Goal: Information Seeking & Learning: Learn about a topic

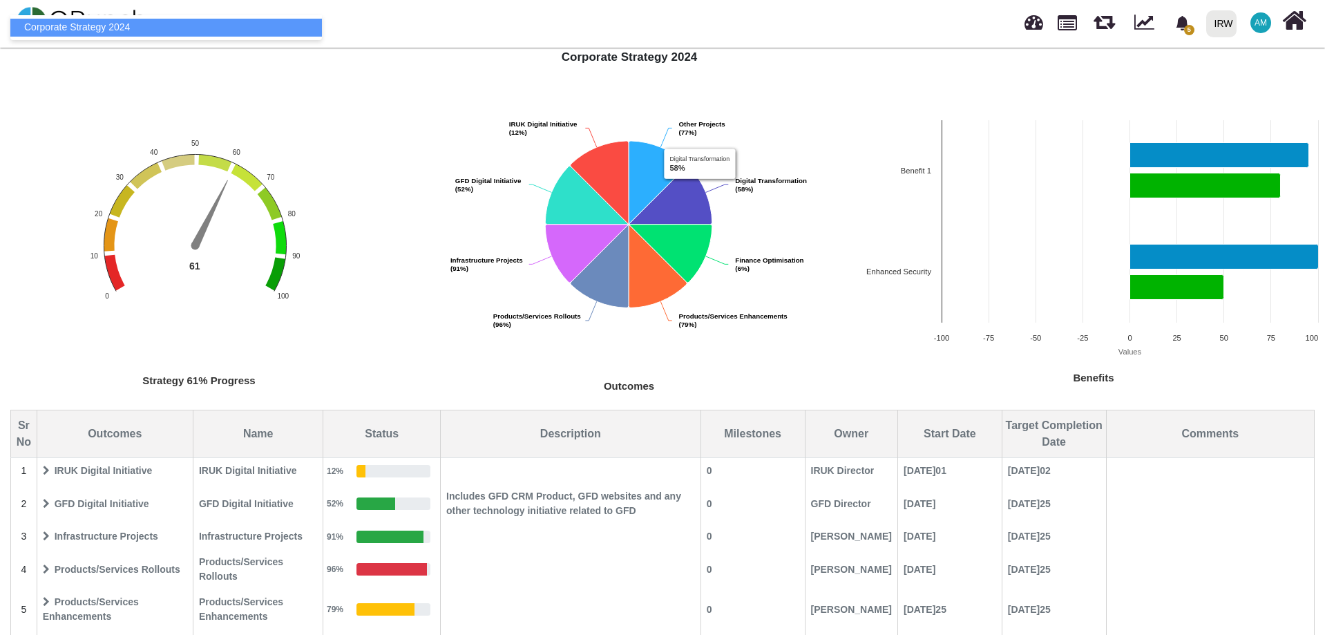
scroll to position [69, 0]
click at [335, 107] on div "Strategy 61% Progress Chart with 1 data point. The chart has 1 Y axis displayin…" at bounding box center [662, 374] width 1325 height 652
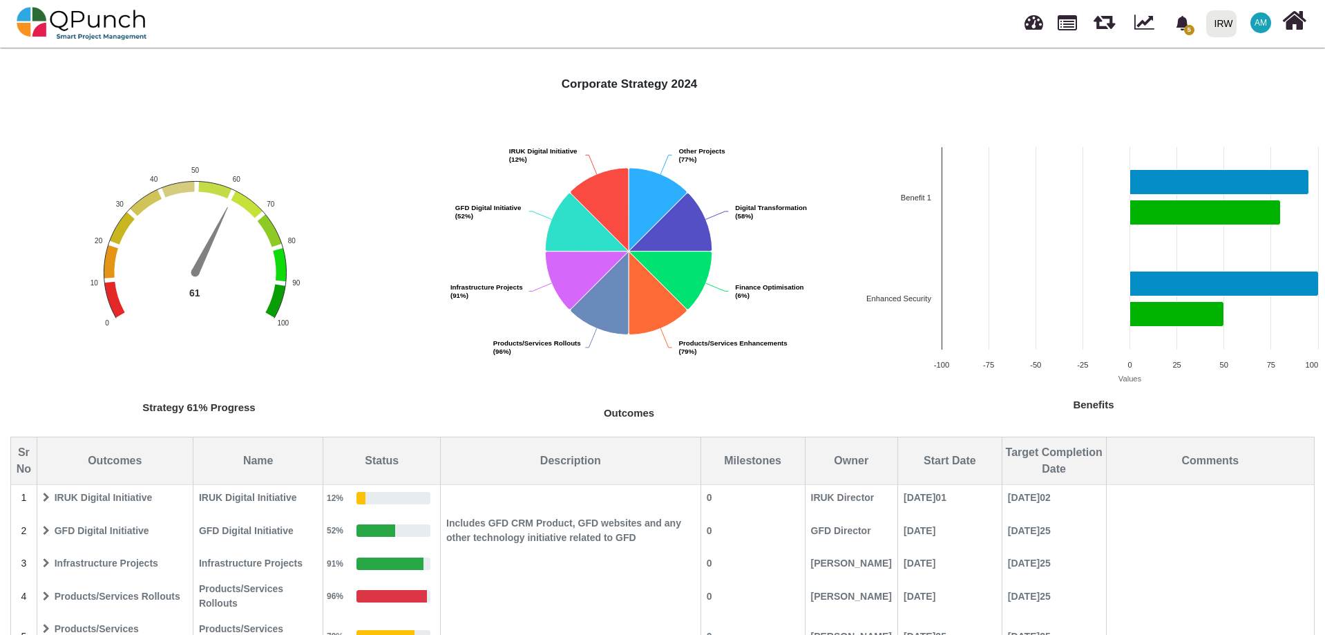
scroll to position [0, 0]
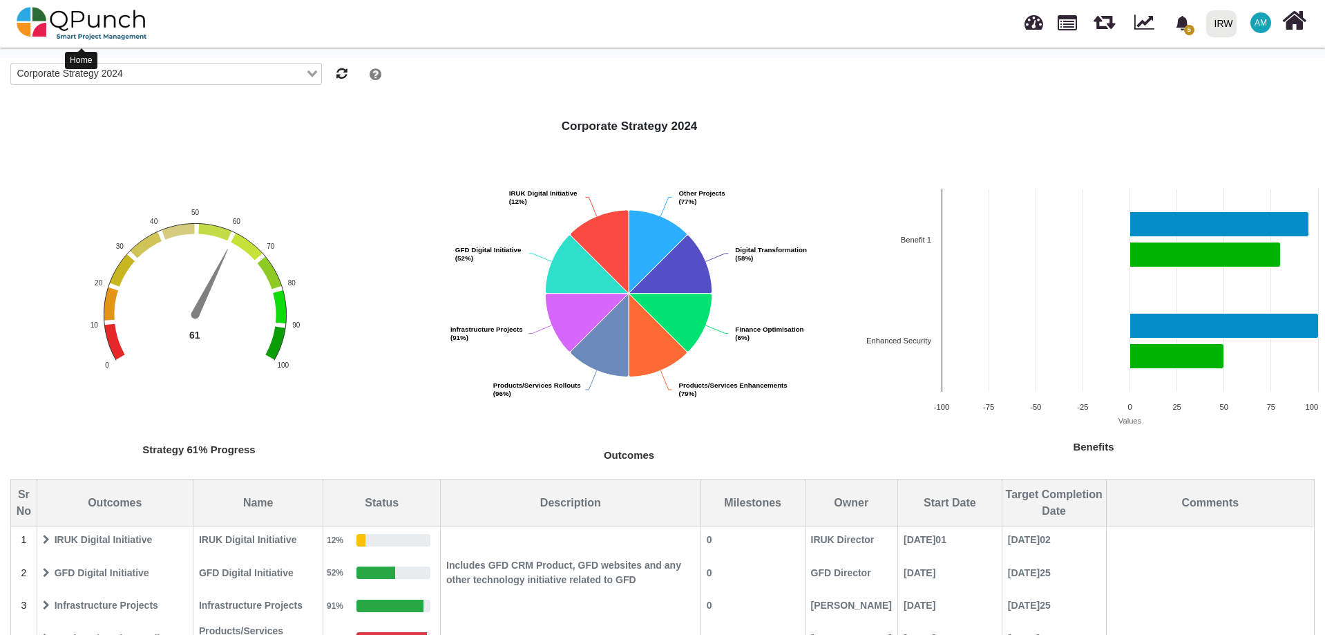
click at [72, 23] on img at bounding box center [82, 23] width 131 height 41
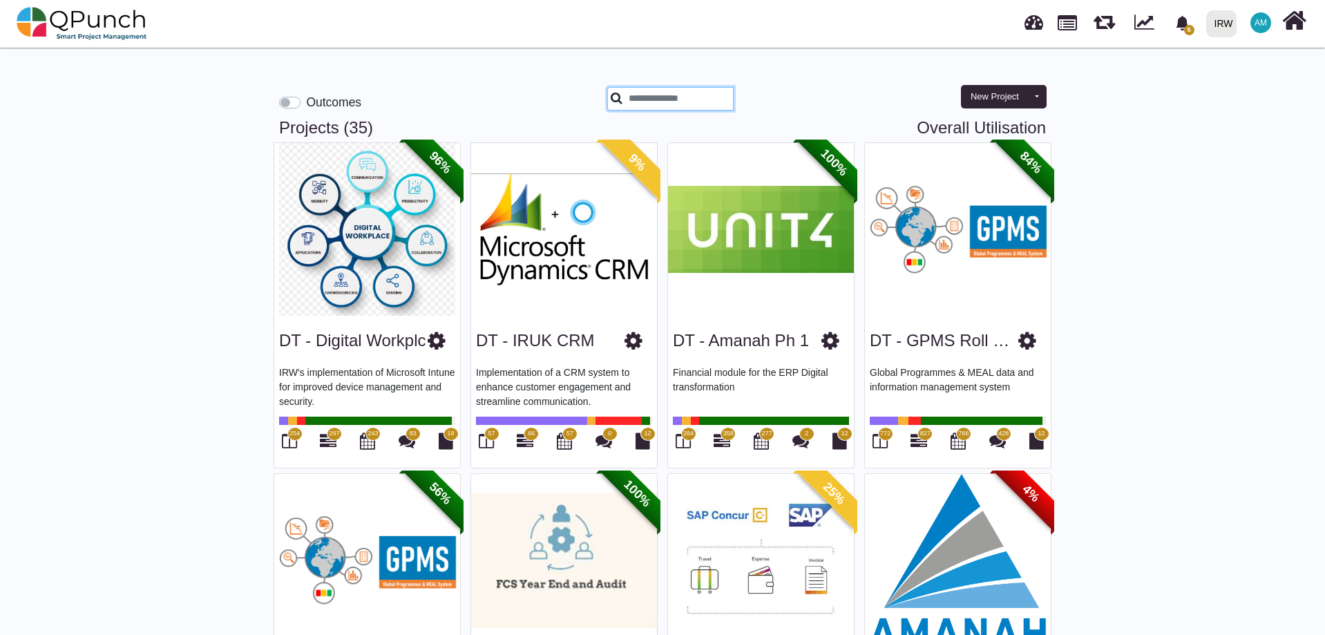
click at [676, 102] on input "text" at bounding box center [670, 98] width 126 height 23
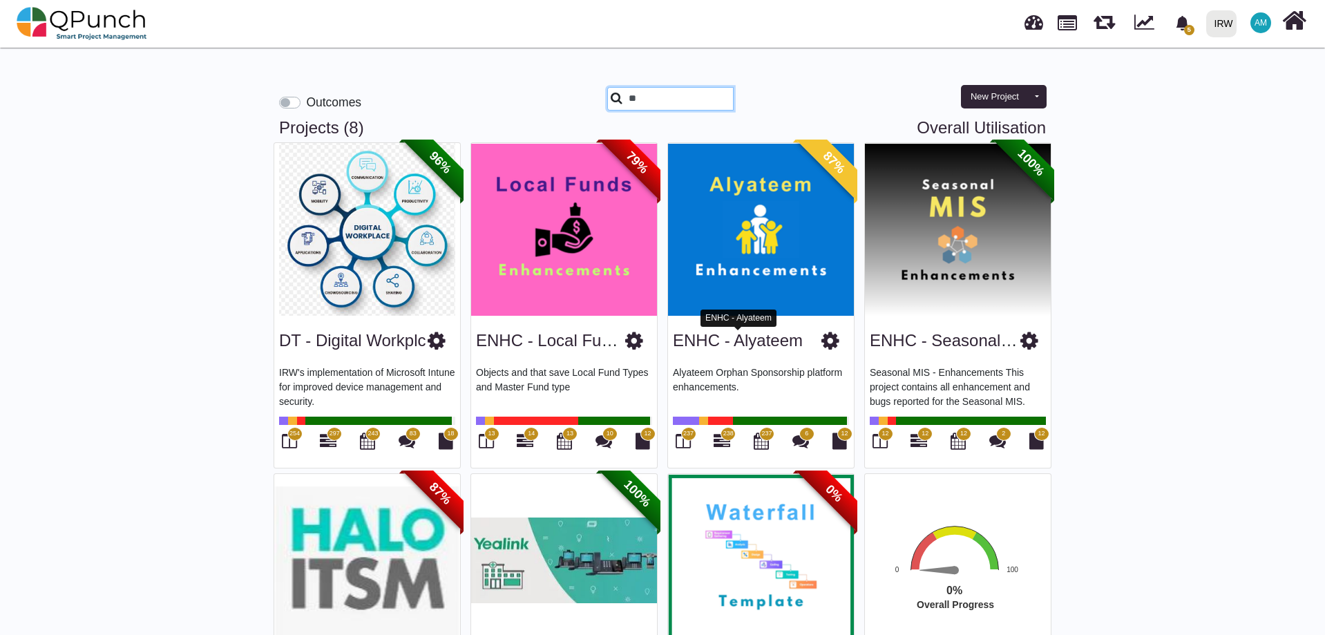
type input "**"
click at [727, 345] on link "ENHC - Alyateem" at bounding box center [738, 340] width 130 height 19
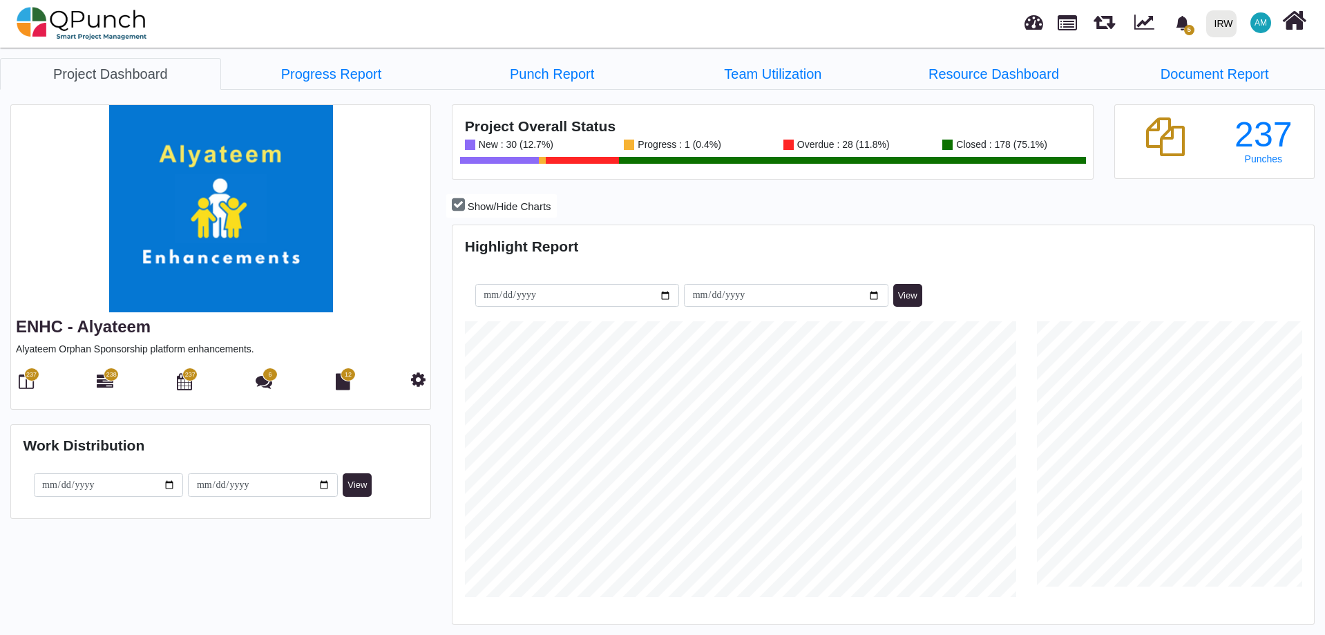
scroll to position [381, 857]
click at [28, 385] on icon at bounding box center [26, 381] width 15 height 17
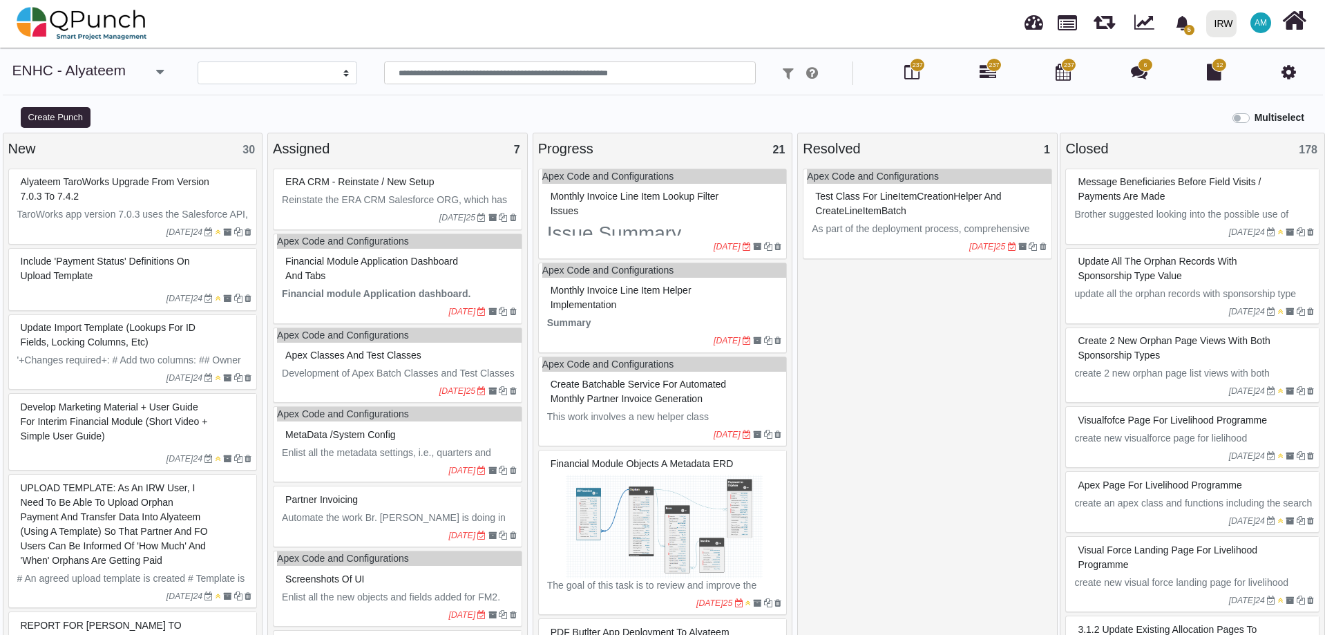
select select
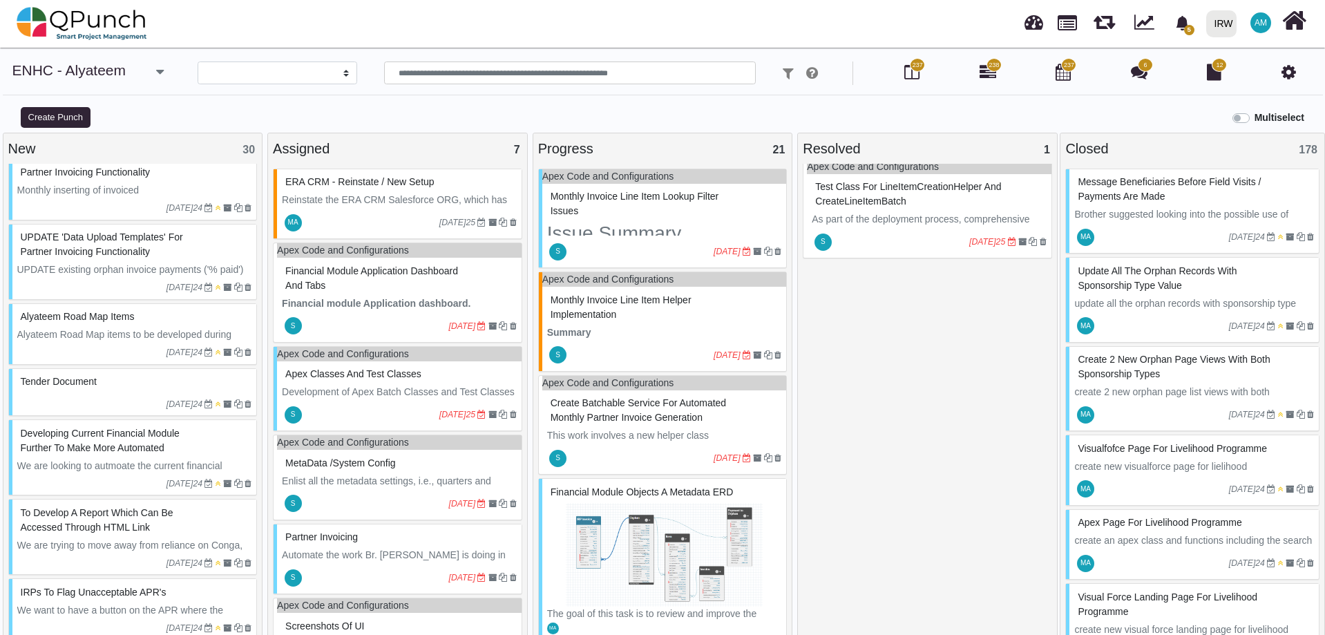
scroll to position [691, 0]
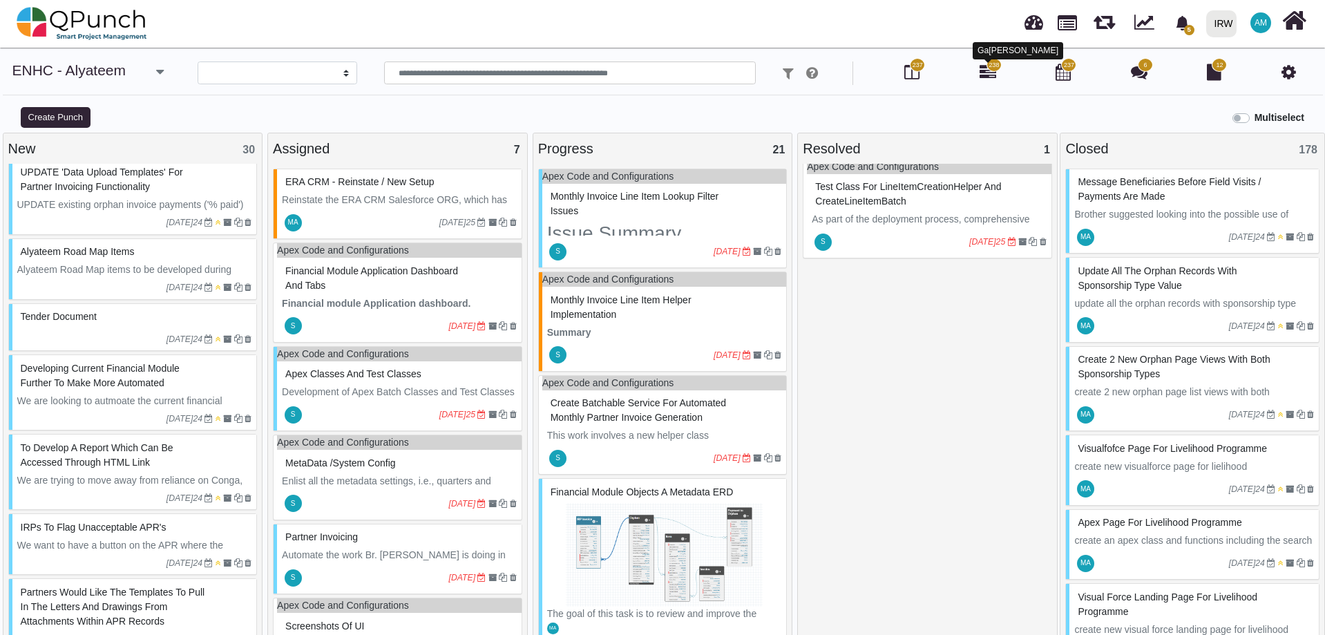
click at [985, 76] on icon at bounding box center [988, 72] width 17 height 17
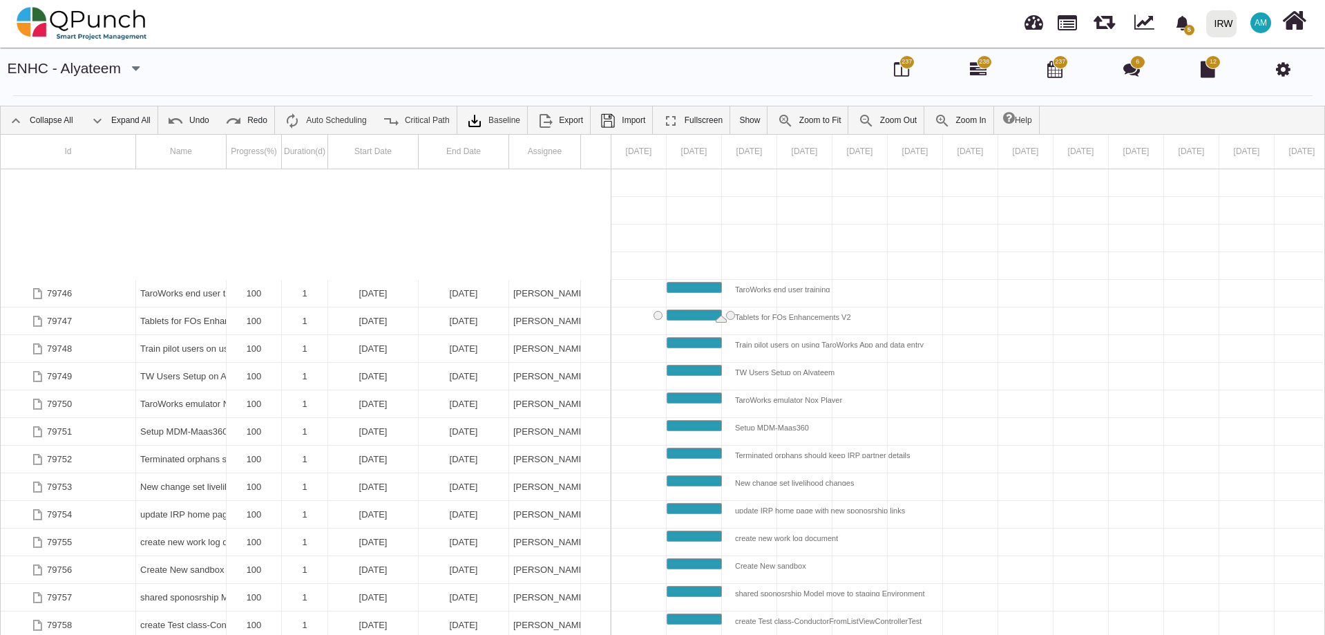
scroll to position [3233, 0]
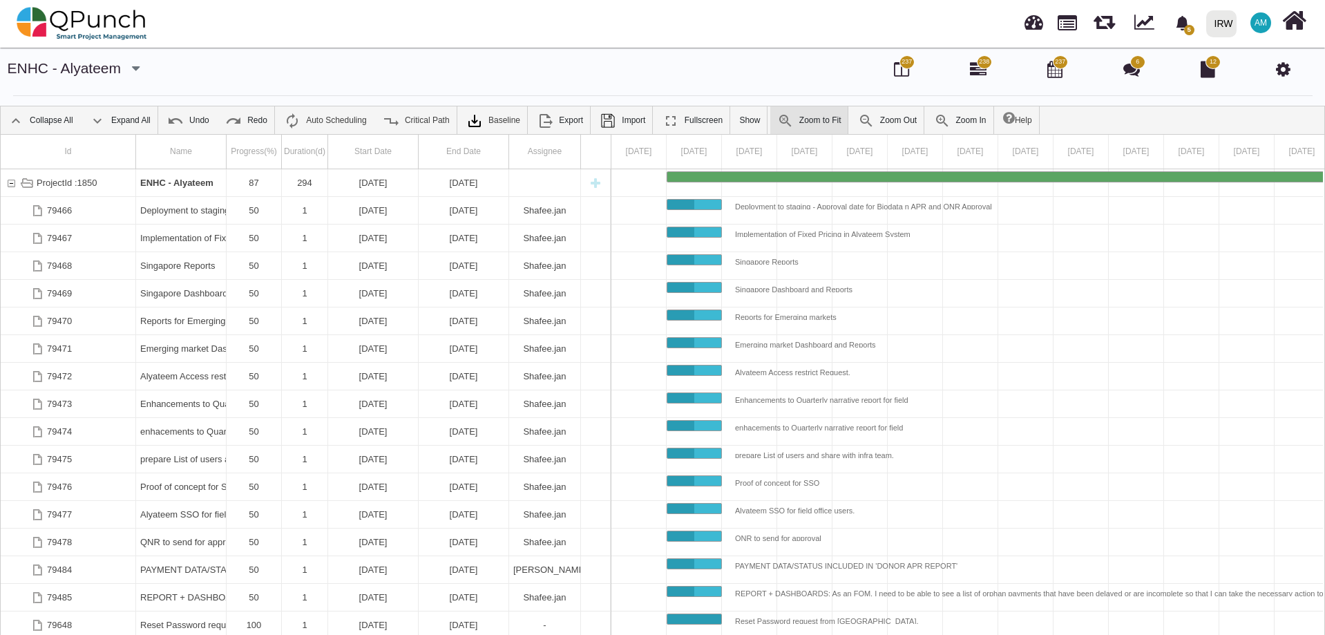
click at [780, 125] on img at bounding box center [785, 121] width 17 height 17
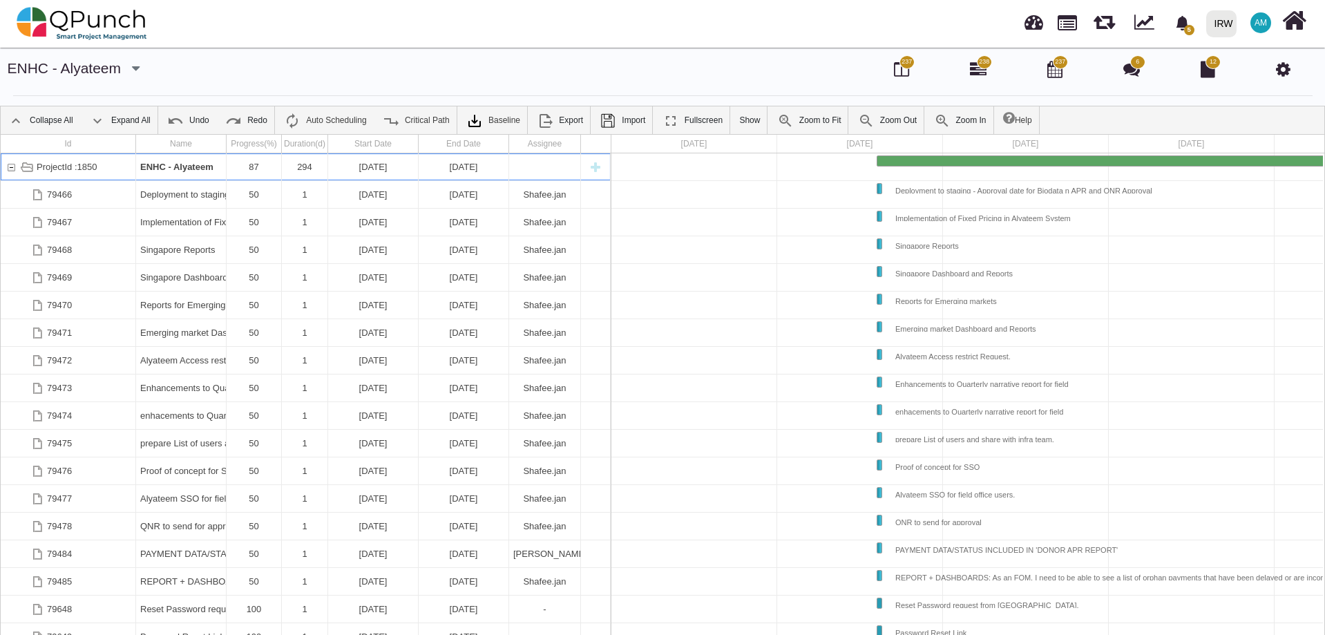
drag, startPoint x: 1295, startPoint y: 160, endPoint x: 1212, endPoint y: 175, distance: 84.4
click at [866, 123] on img at bounding box center [866, 121] width 17 height 17
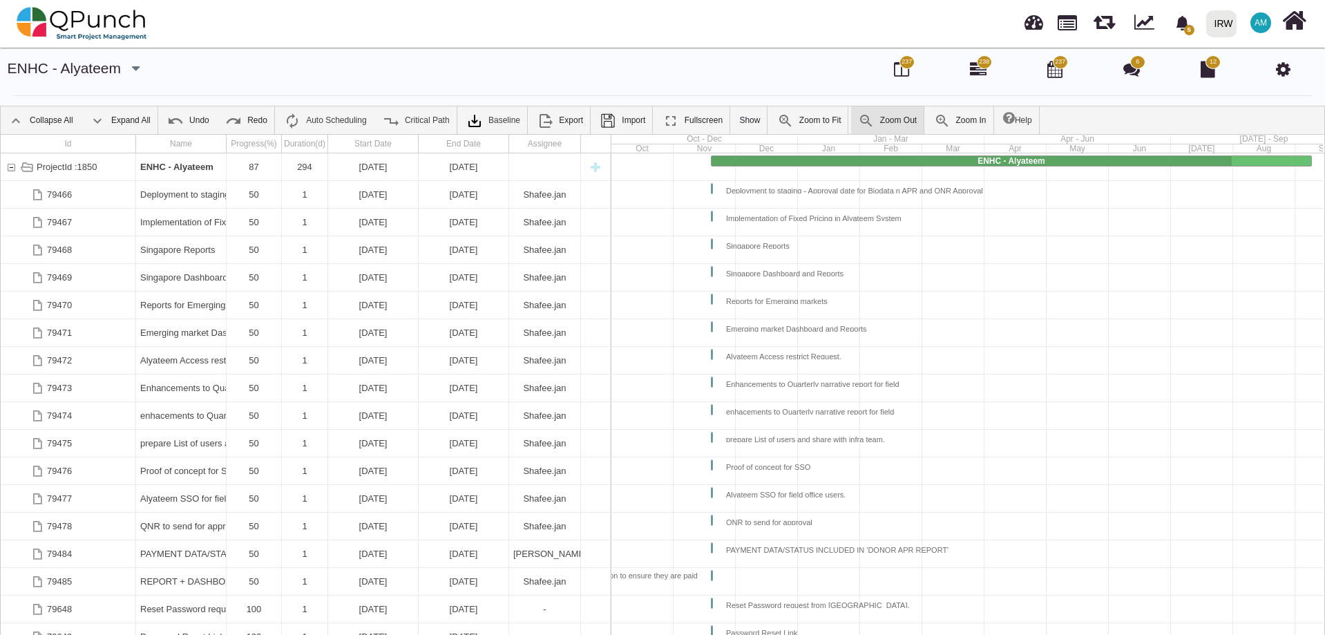
click at [866, 123] on img at bounding box center [866, 121] width 17 height 17
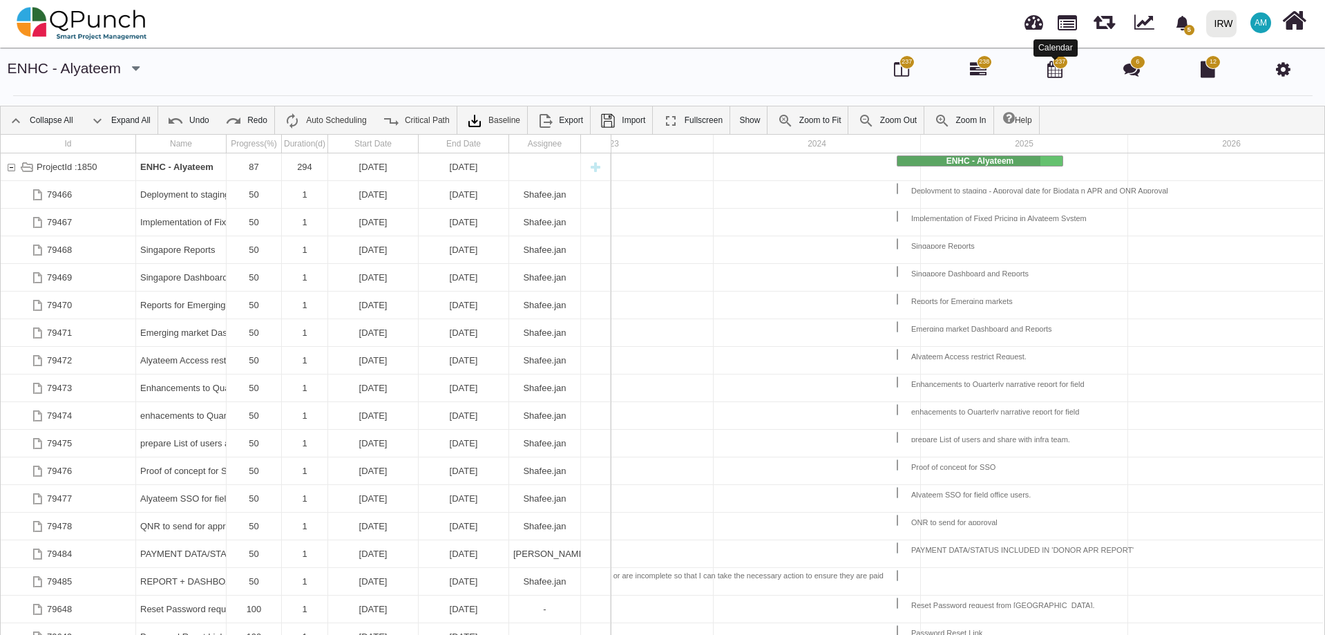
click at [1054, 70] on icon at bounding box center [1054, 69] width 15 height 17
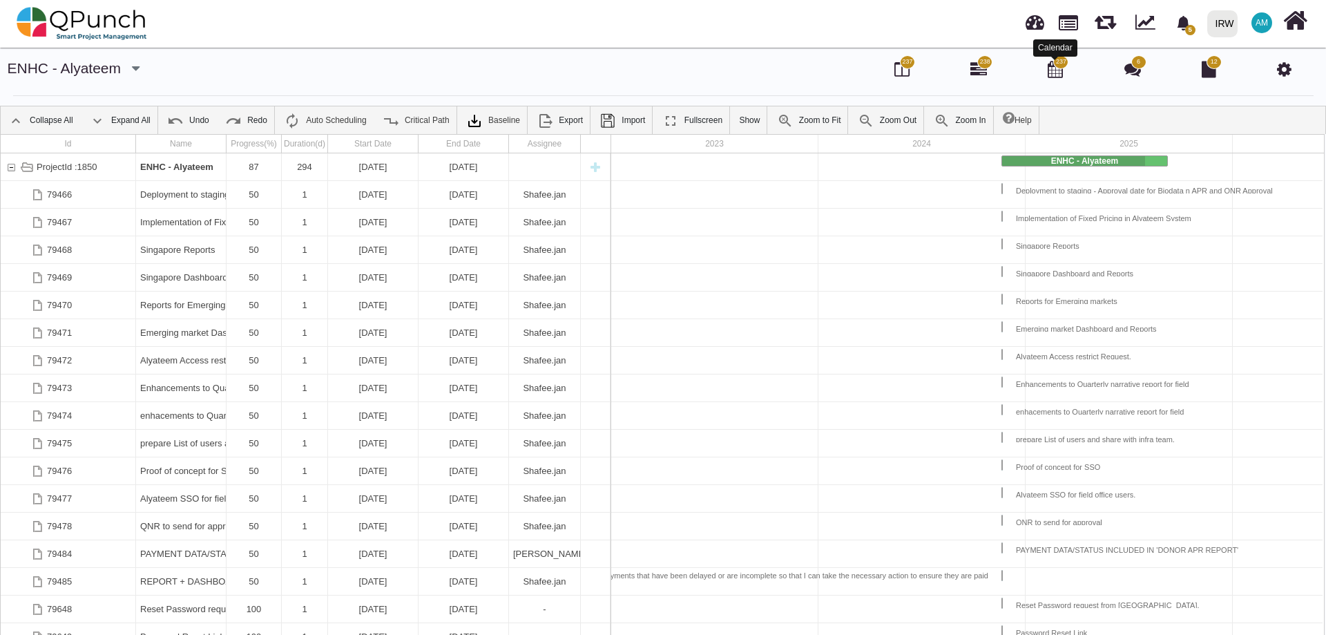
select select "****"
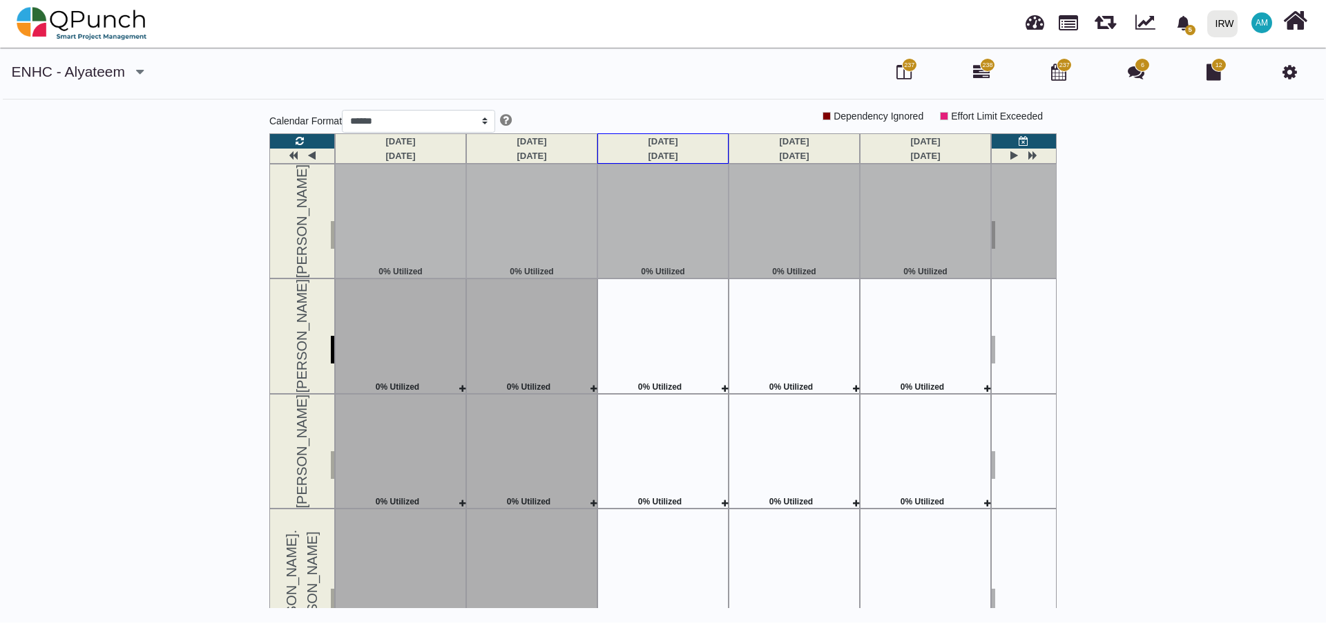
click at [73, 19] on img at bounding box center [82, 23] width 131 height 41
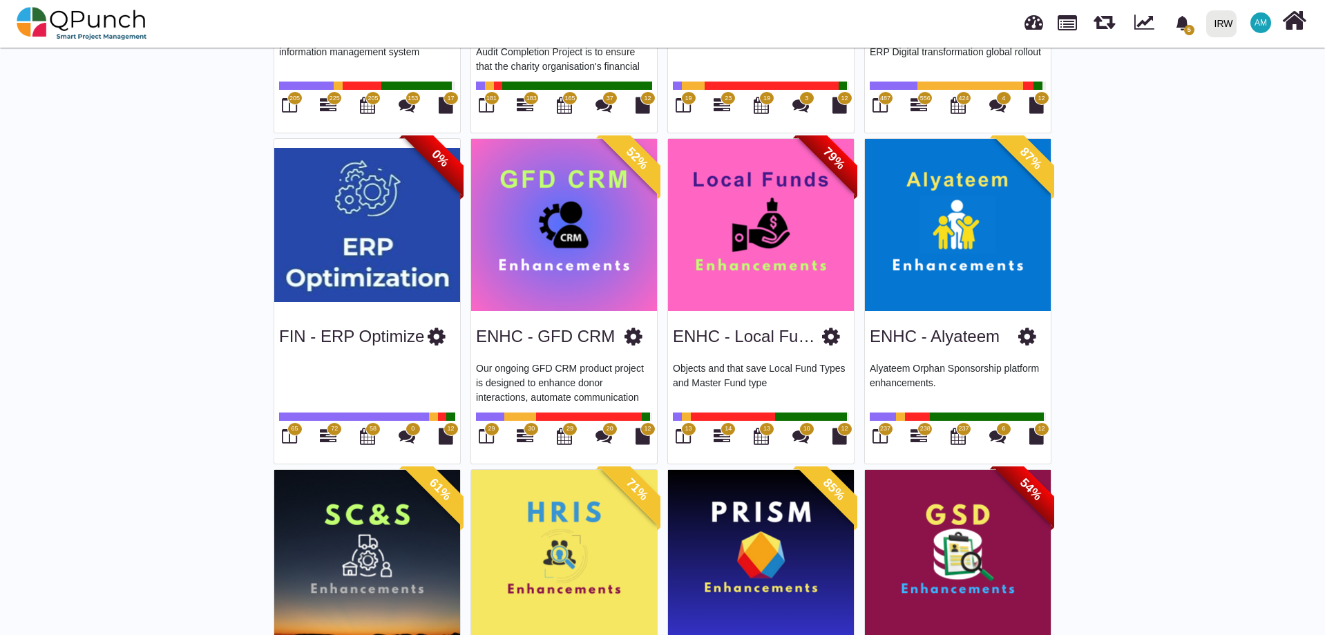
scroll to position [691, 0]
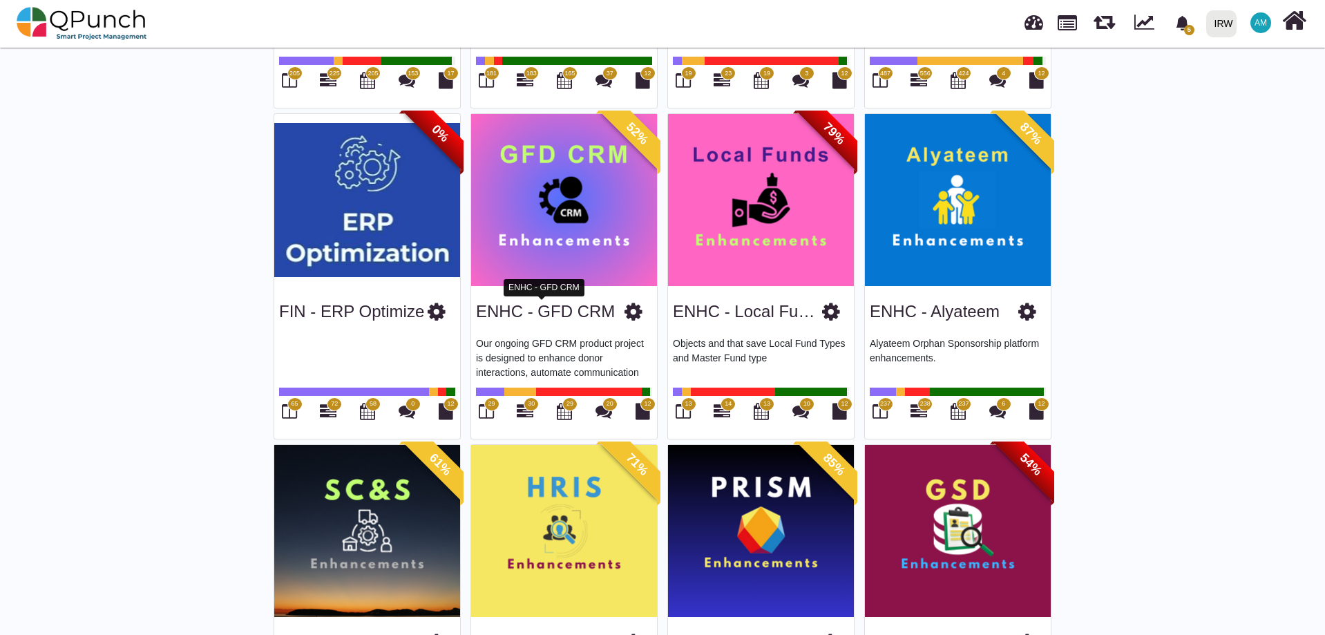
click at [576, 310] on link "ENHC - GFD CRM" at bounding box center [545, 311] width 139 height 19
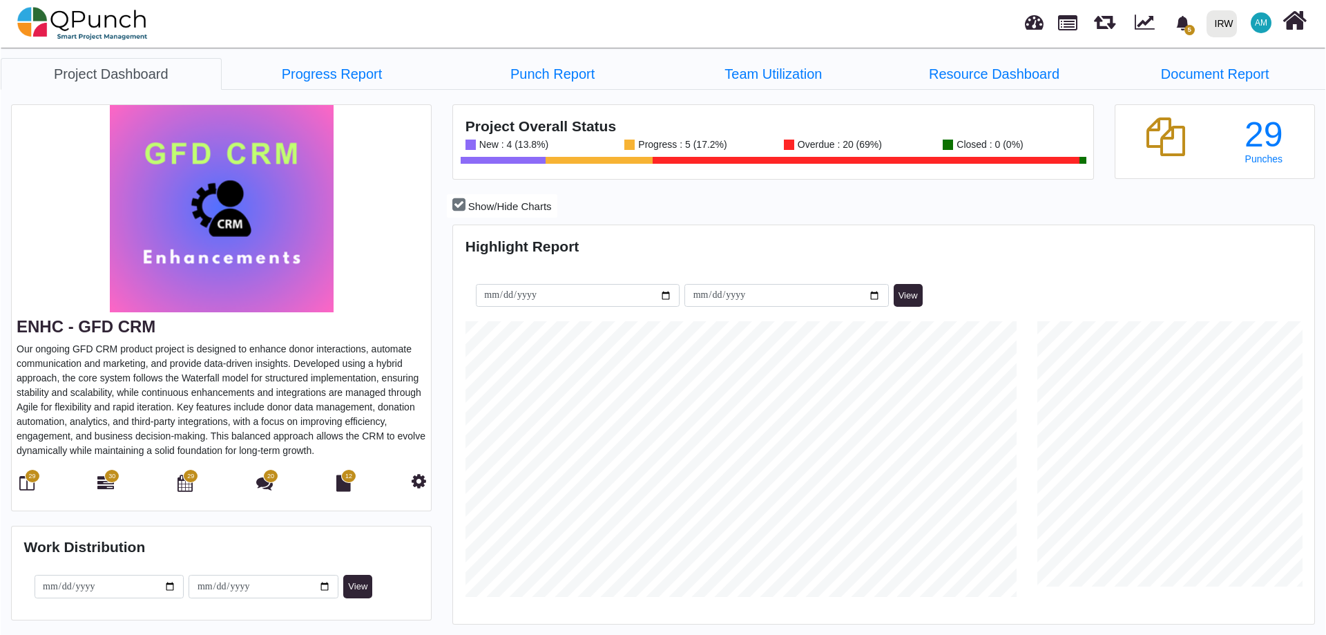
scroll to position [276, 286]
click at [184, 491] on icon at bounding box center [184, 483] width 15 height 17
select select "****"
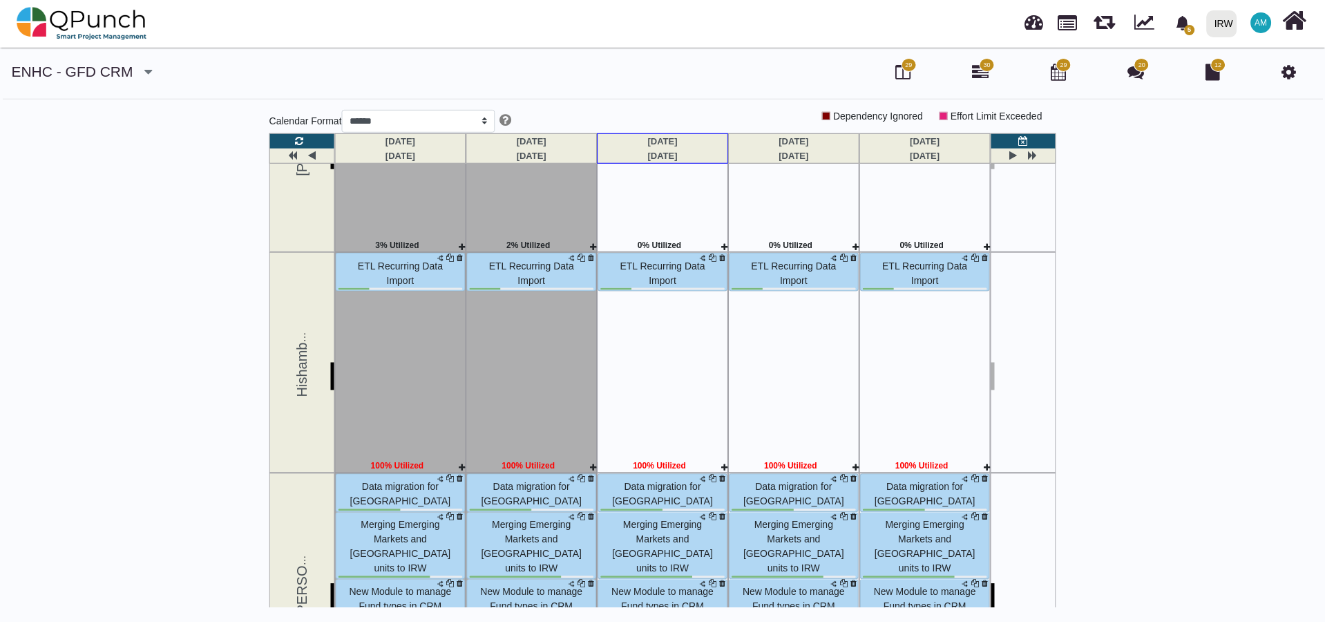
scroll to position [622, 0]
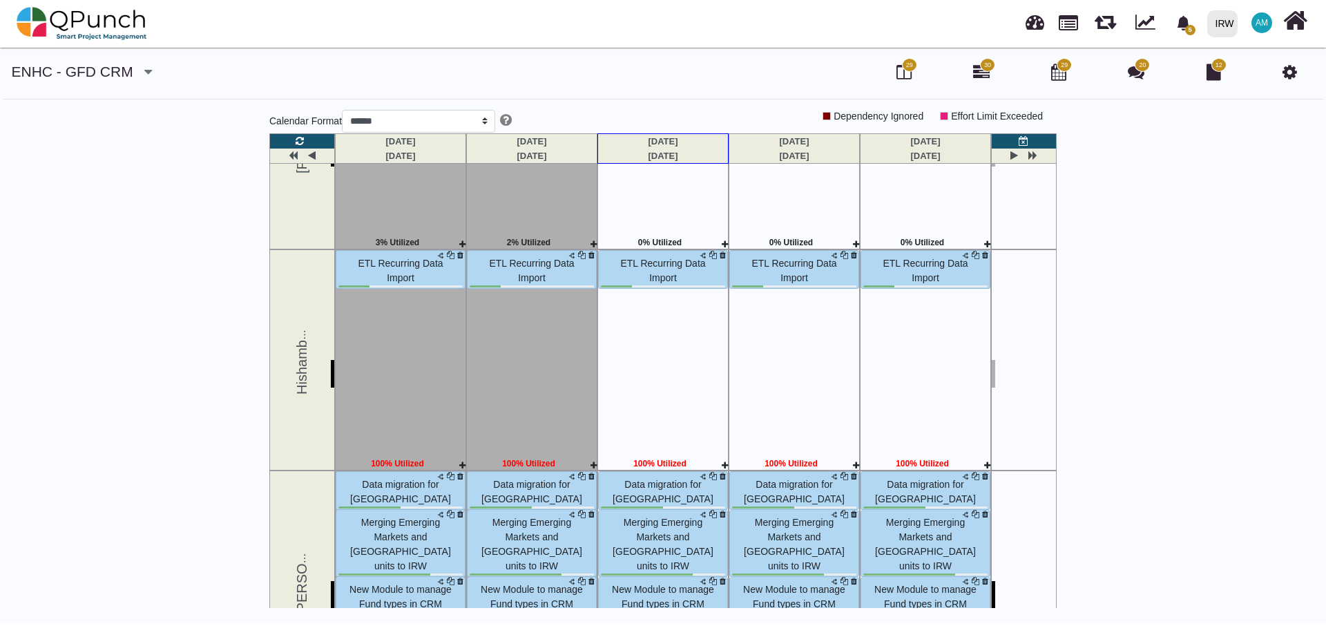
click at [894, 70] on div "29" at bounding box center [904, 72] width 20 height 23
click at [908, 75] on icon at bounding box center [904, 72] width 15 height 17
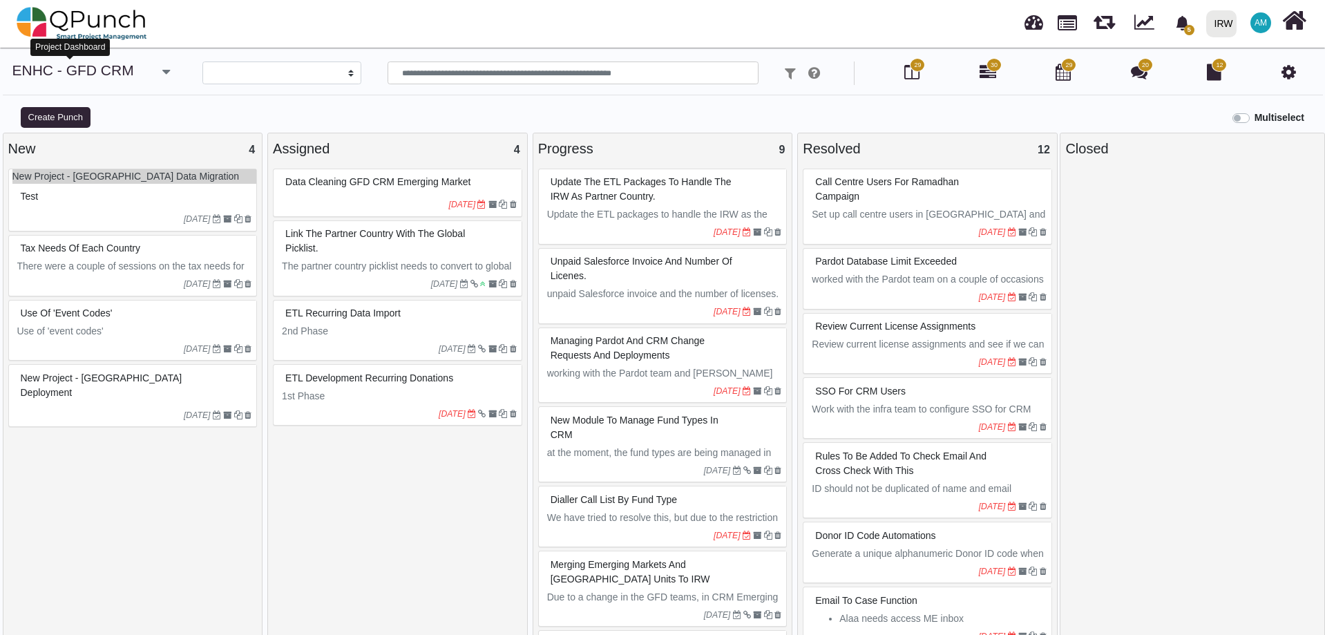
click at [96, 73] on link "ENHC - GFD CRM" at bounding box center [73, 70] width 122 height 16
select select
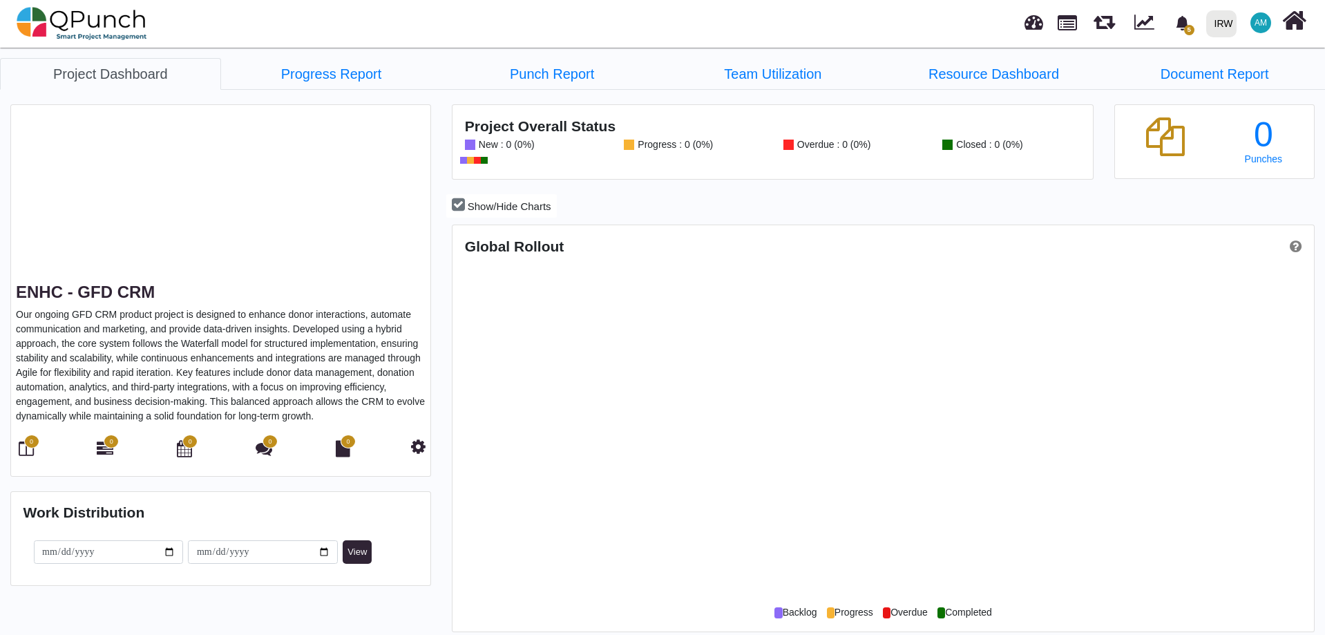
scroll to position [381, 857]
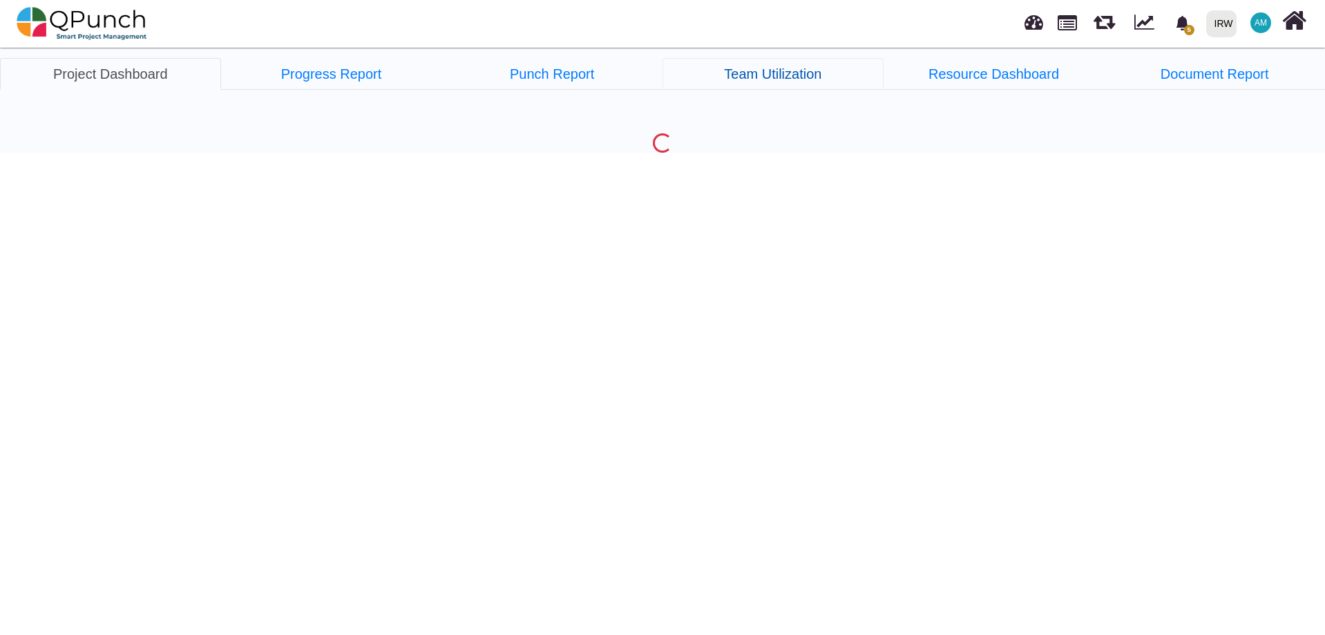
click at [770, 68] on link "Team Utilization" at bounding box center [773, 74] width 221 height 32
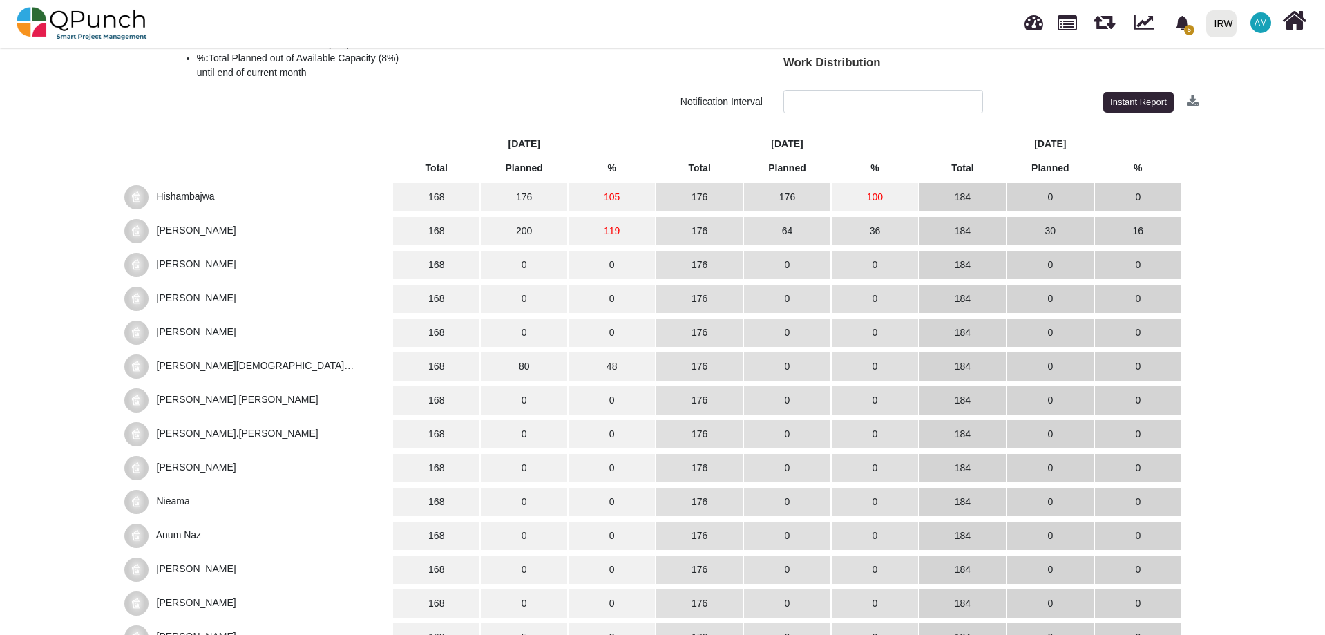
scroll to position [390, 0]
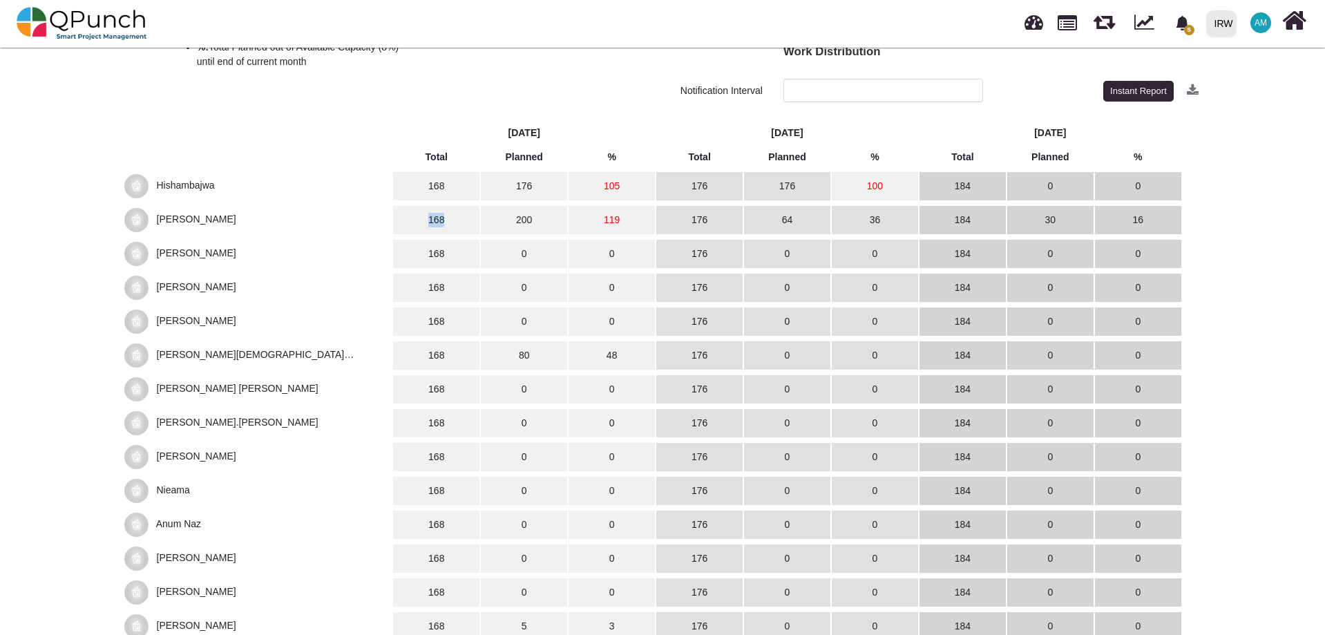
drag, startPoint x: 446, startPoint y: 217, endPoint x: 426, endPoint y: 218, distance: 19.4
click at [426, 218] on td "168" at bounding box center [436, 220] width 86 height 28
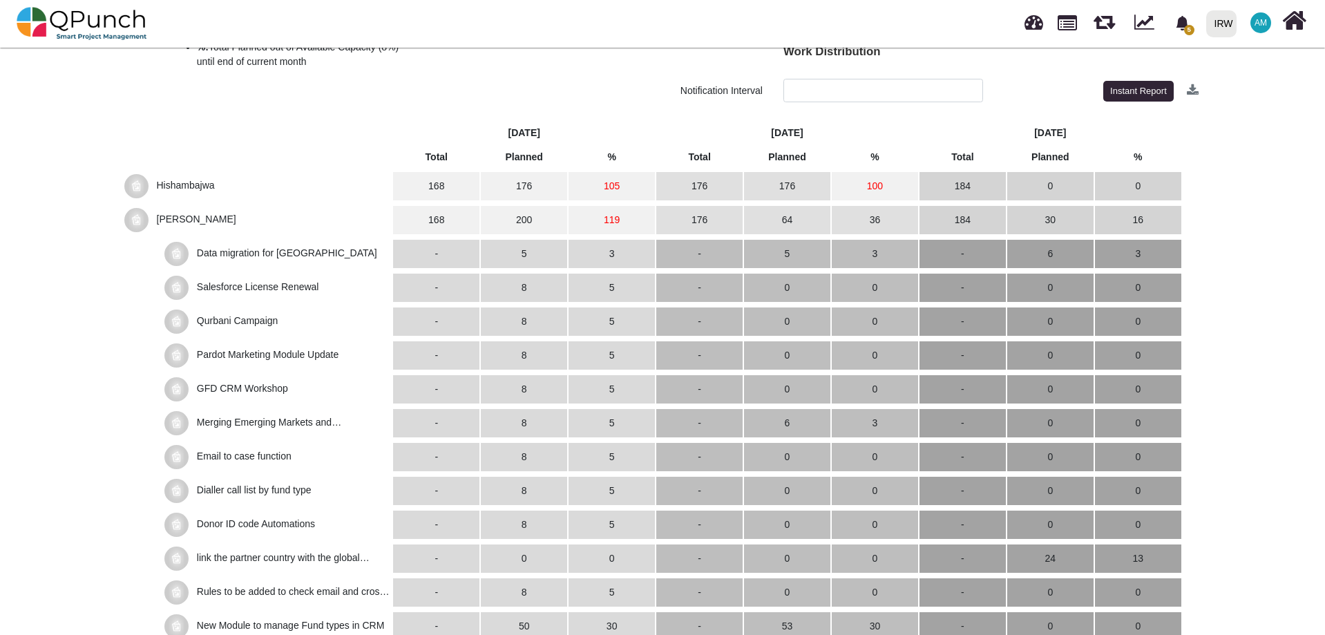
click at [527, 221] on td "200" at bounding box center [524, 220] width 86 height 28
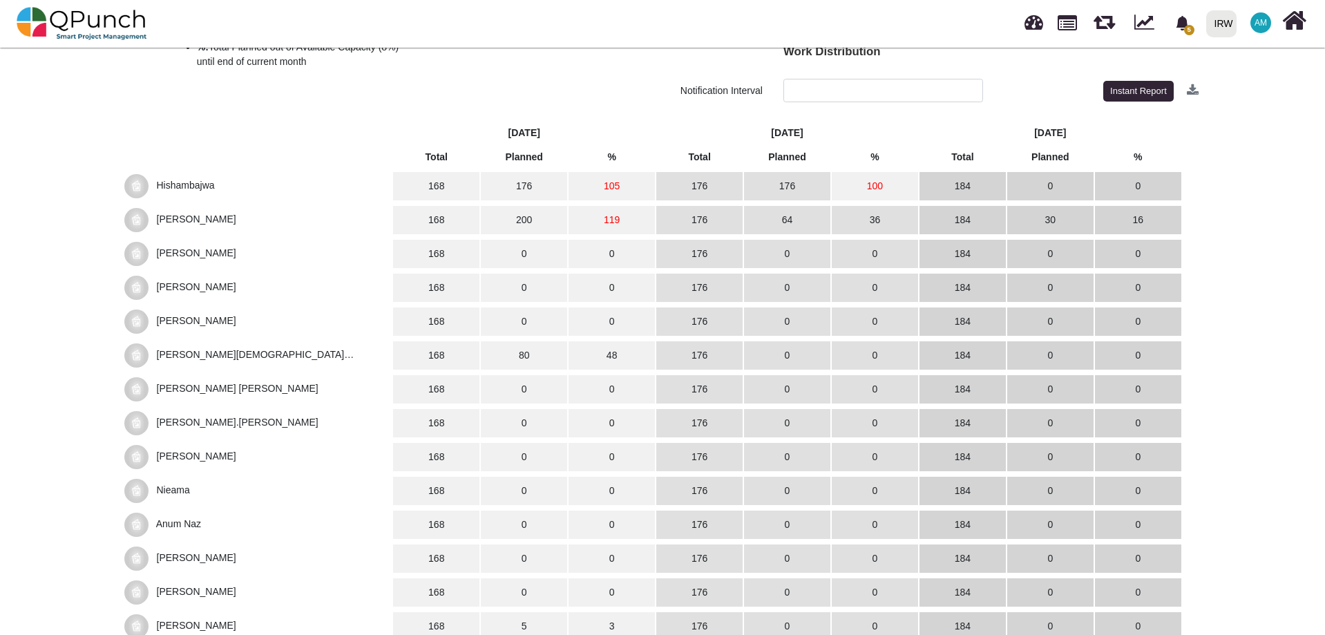
click at [527, 221] on td "200" at bounding box center [524, 220] width 86 height 28
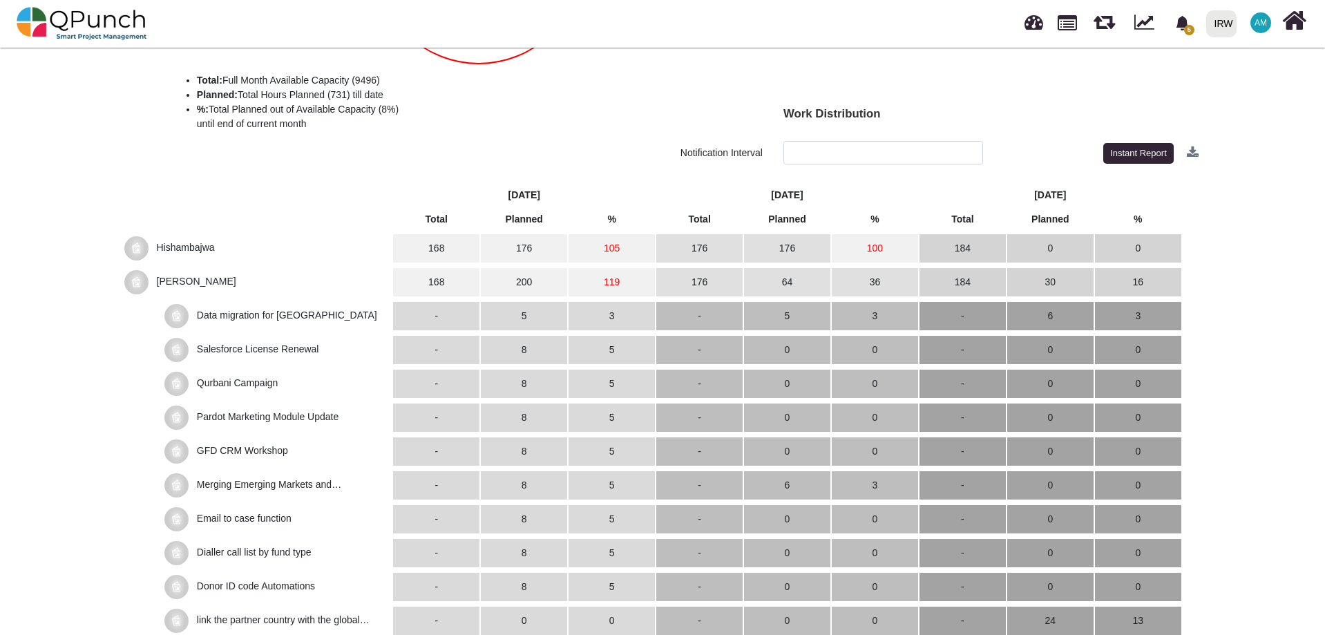
scroll to position [321, 0]
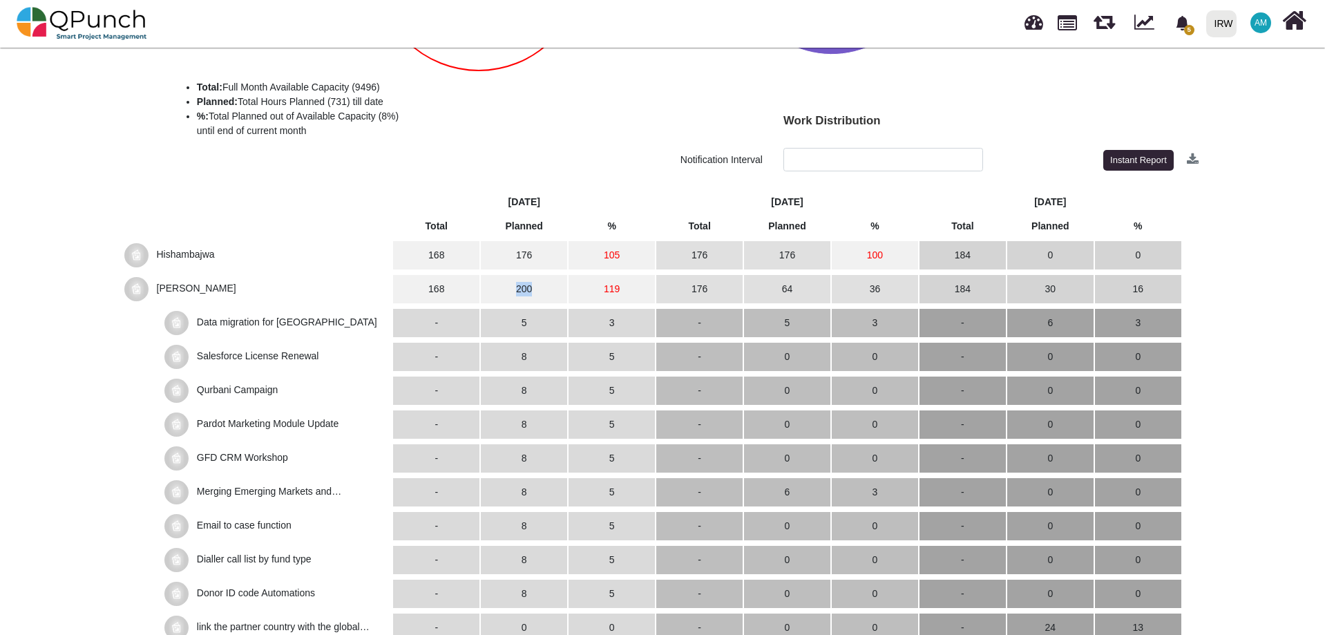
drag, startPoint x: 544, startPoint y: 290, endPoint x: 512, endPoint y: 286, distance: 32.7
click at [512, 286] on td "200" at bounding box center [524, 289] width 86 height 28
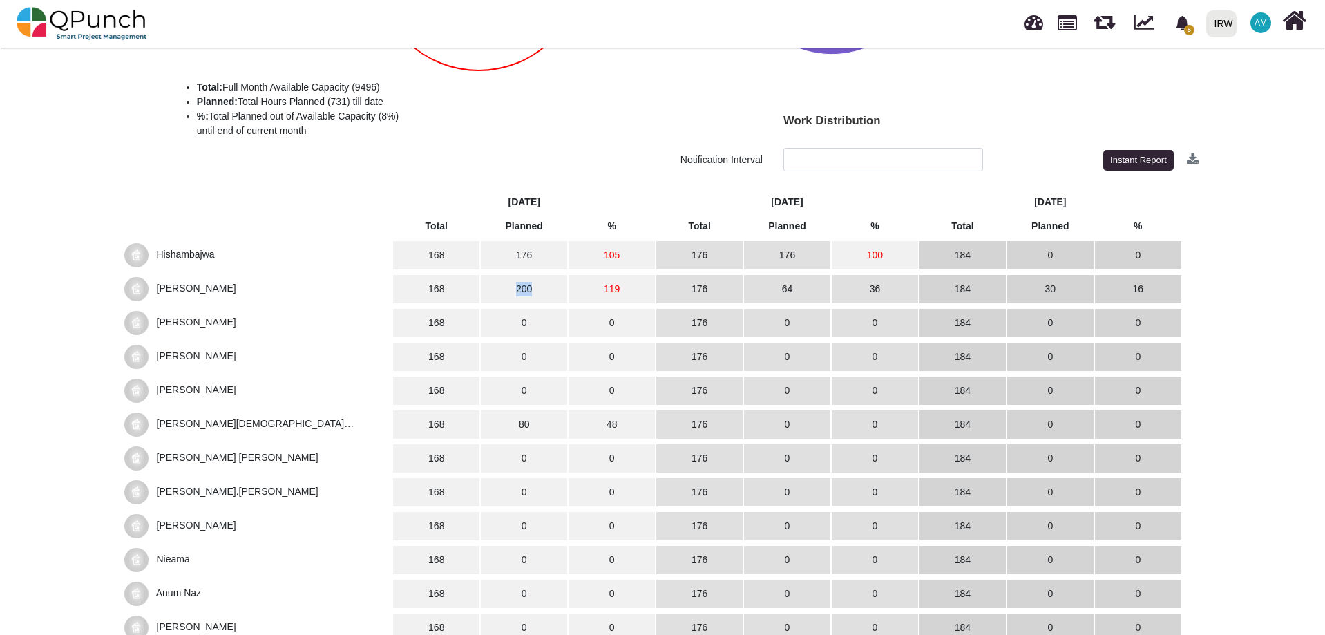
click at [527, 285] on td "200" at bounding box center [524, 289] width 86 height 28
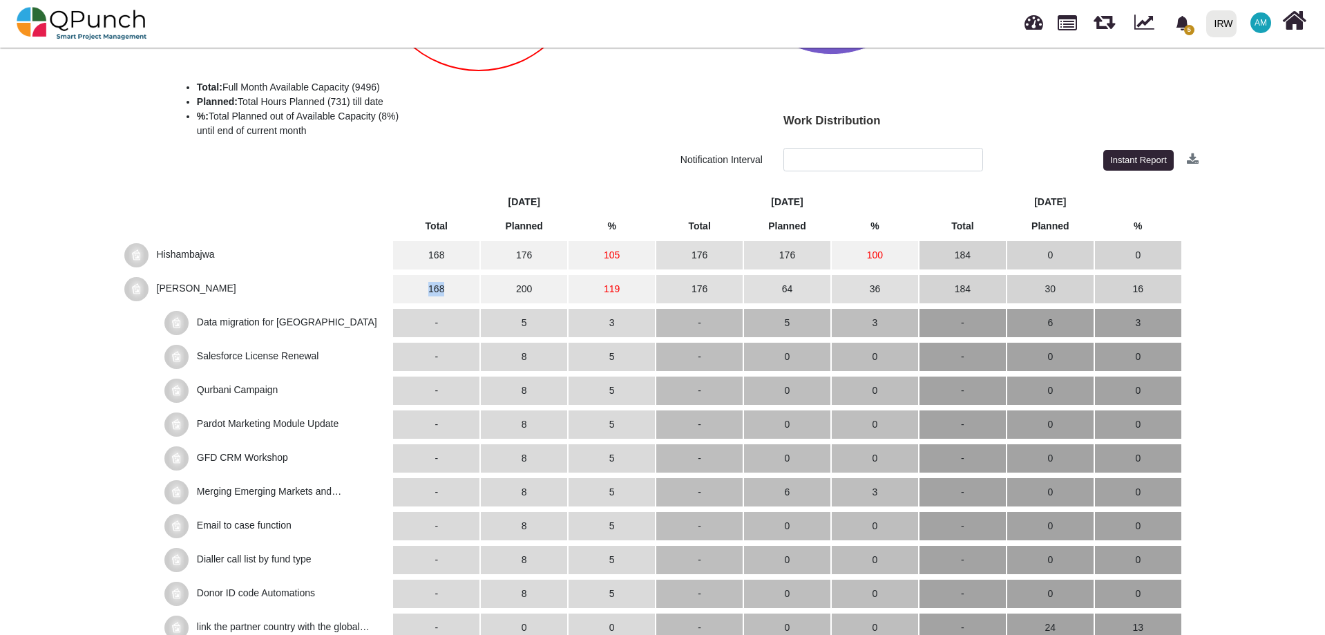
drag, startPoint x: 428, startPoint y: 285, endPoint x: 446, endPoint y: 286, distance: 18.0
click at [446, 286] on td "168" at bounding box center [436, 289] width 86 height 28
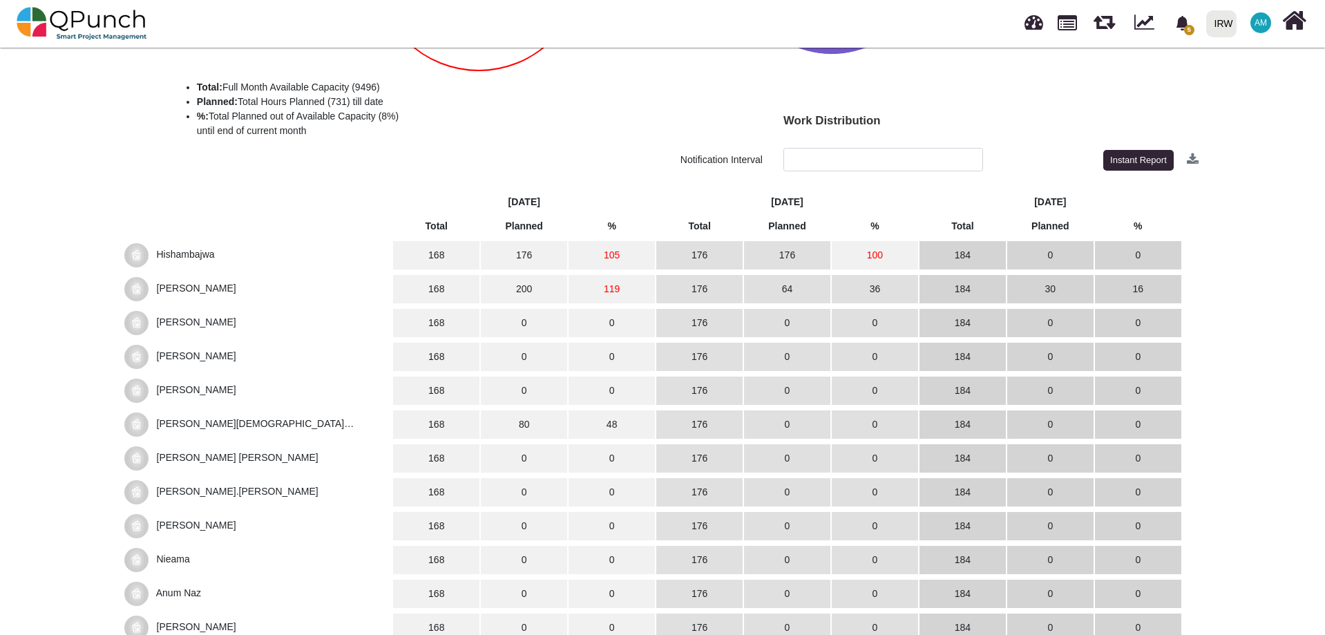
click at [372, 284] on span "Mahmood Ashraf" at bounding box center [256, 289] width 265 height 24
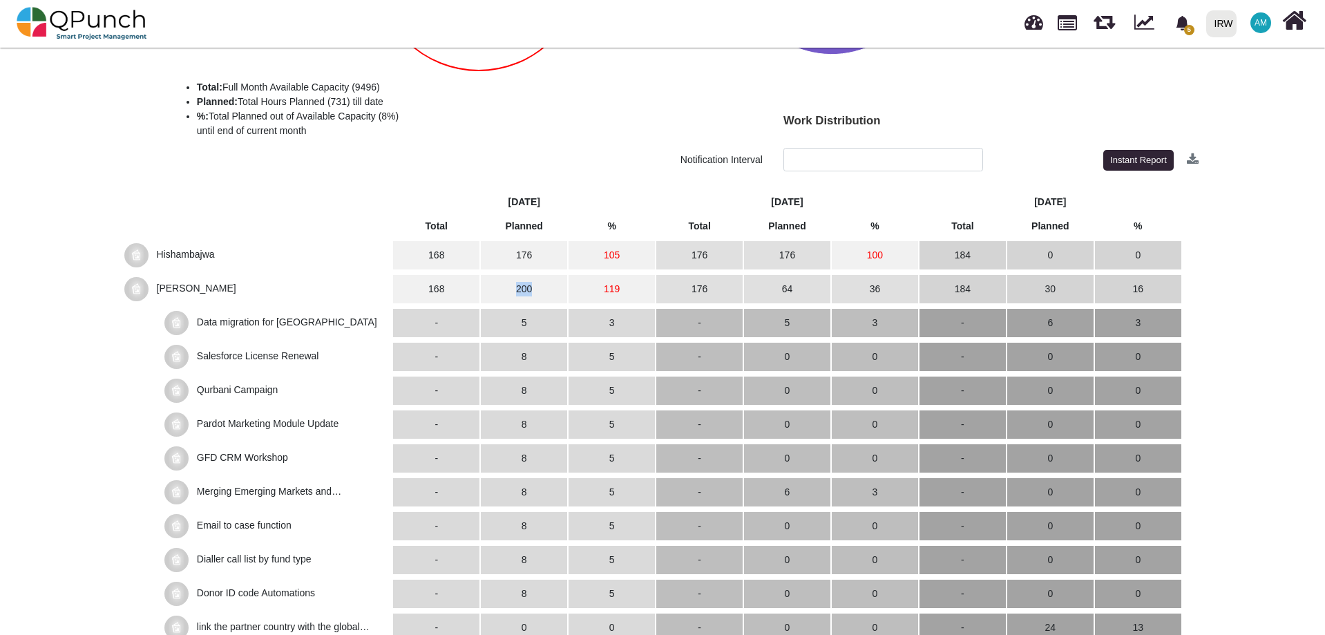
drag, startPoint x: 513, startPoint y: 292, endPoint x: 539, endPoint y: 290, distance: 25.6
click at [539, 290] on td "200" at bounding box center [524, 289] width 86 height 28
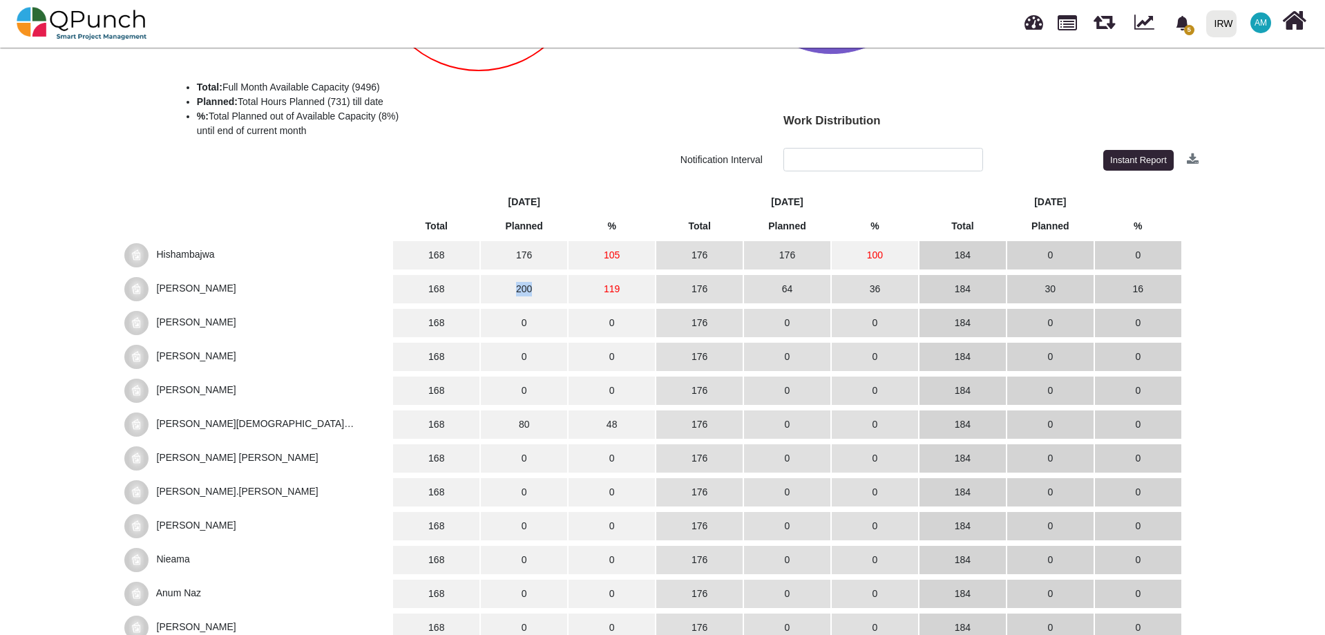
click at [505, 289] on td "200" at bounding box center [524, 289] width 86 height 28
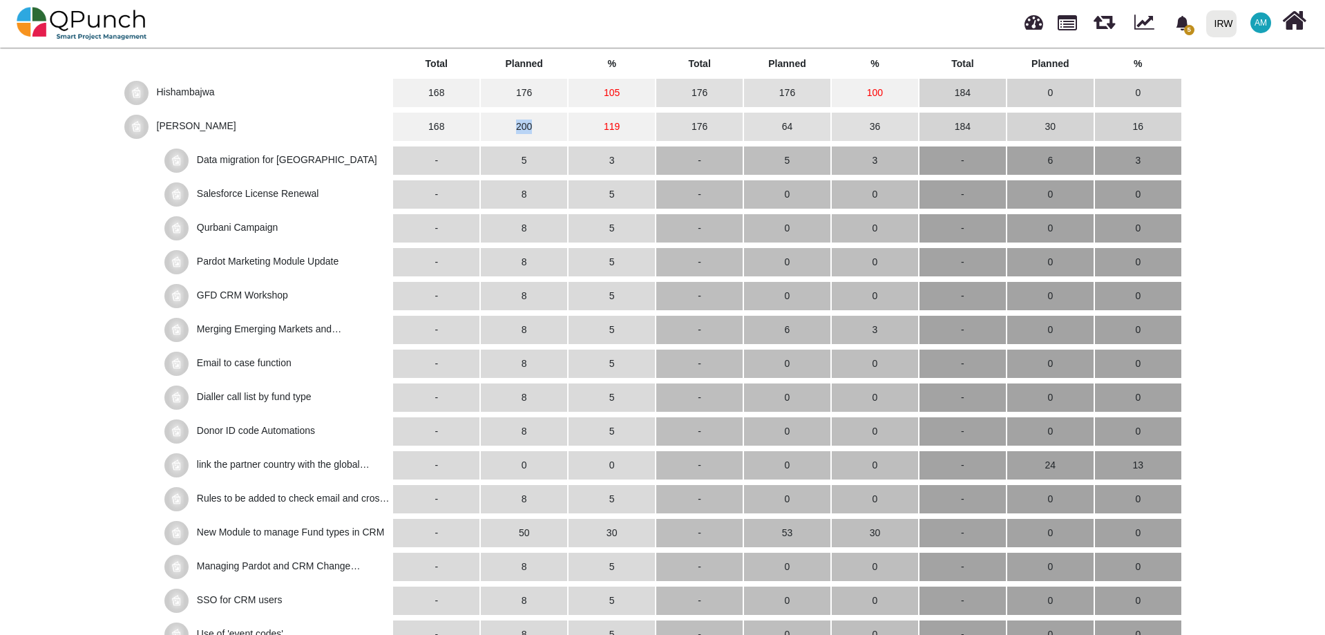
scroll to position [484, 0]
drag, startPoint x: 196, startPoint y: 464, endPoint x: 388, endPoint y: 473, distance: 192.3
click at [388, 473] on span "link the partner country with the global picklist." at bounding box center [276, 465] width 225 height 24
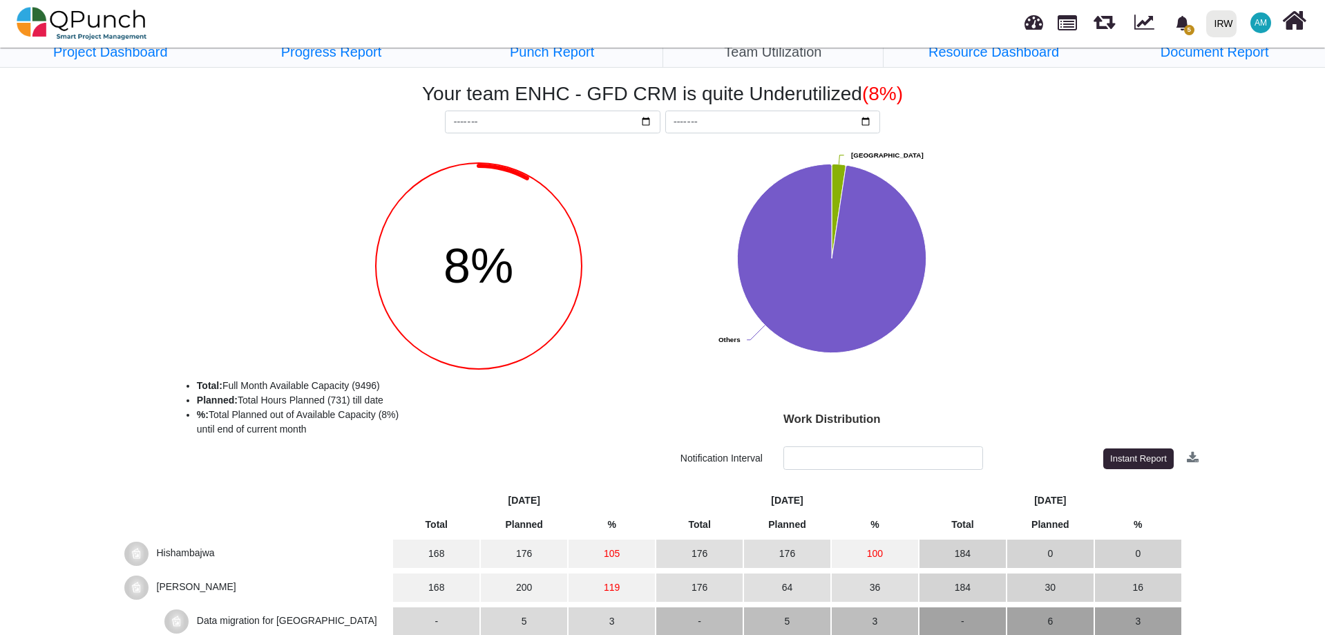
scroll to position [0, 0]
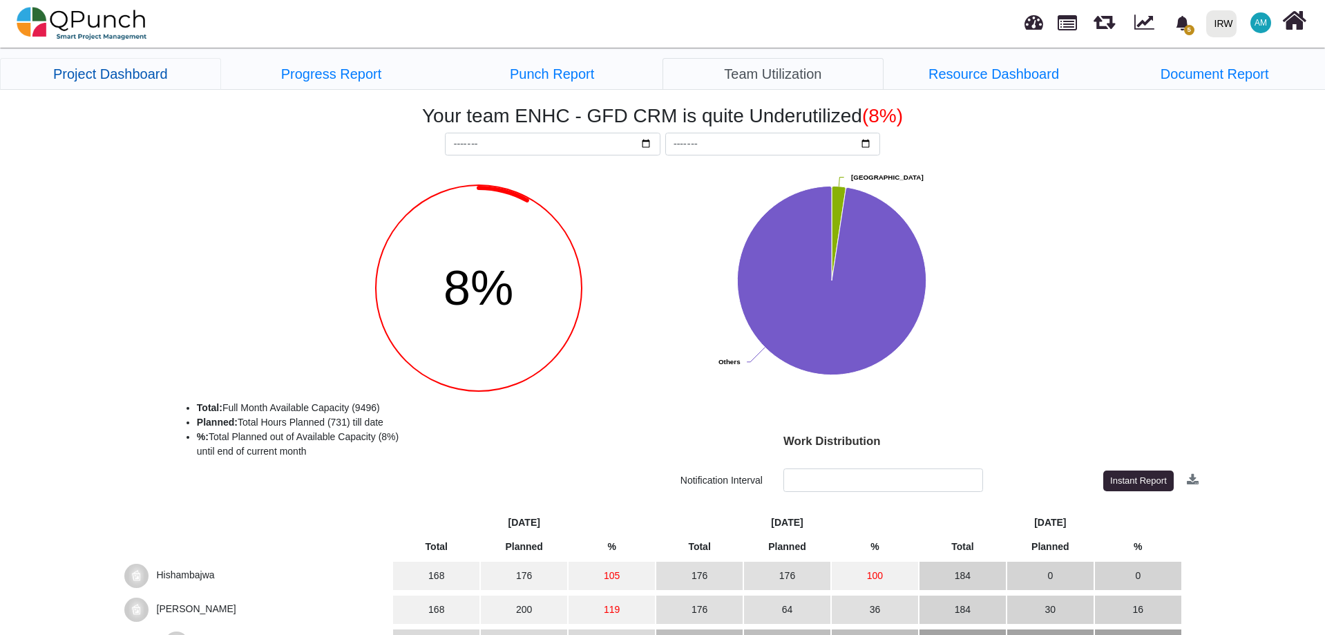
click at [102, 73] on link "Project Dashboard" at bounding box center [110, 74] width 221 height 32
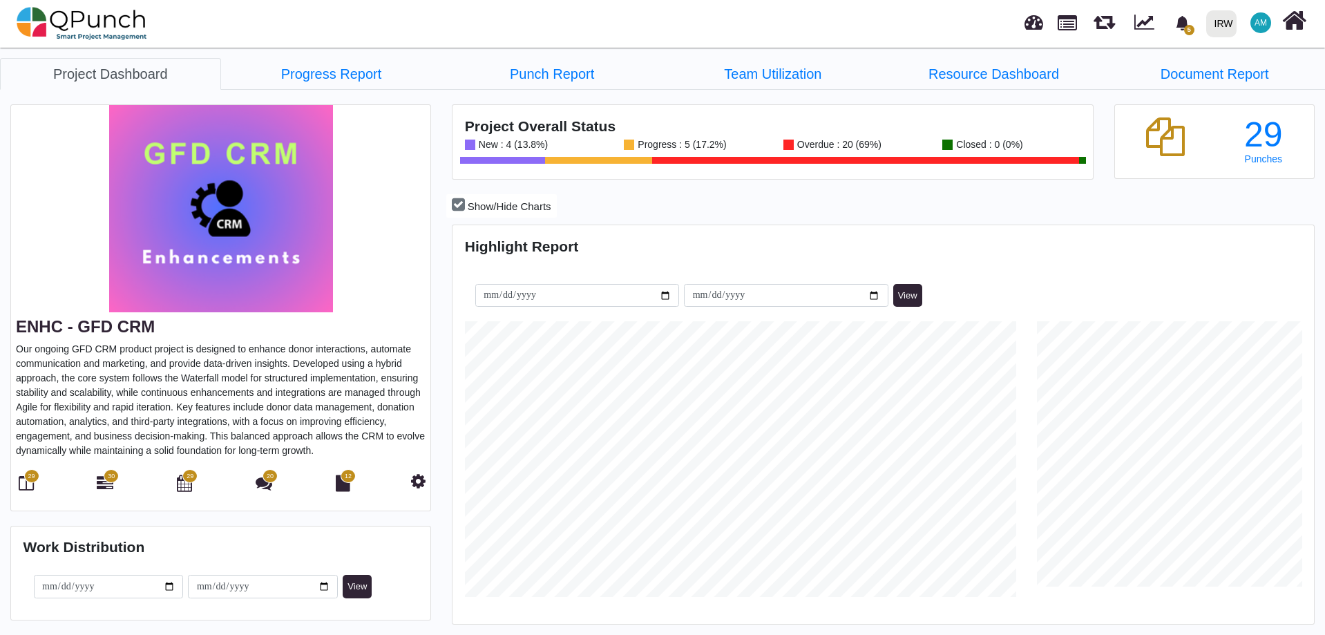
scroll to position [381, 857]
click at [27, 484] on icon at bounding box center [26, 483] width 15 height 17
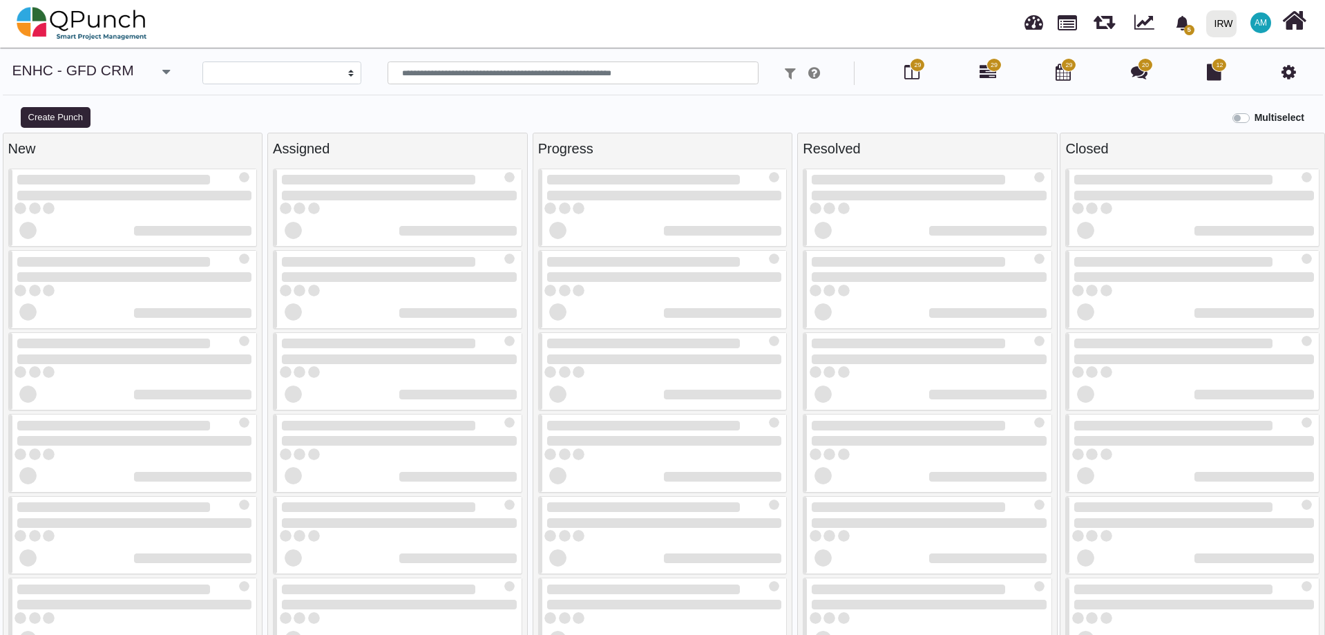
select select
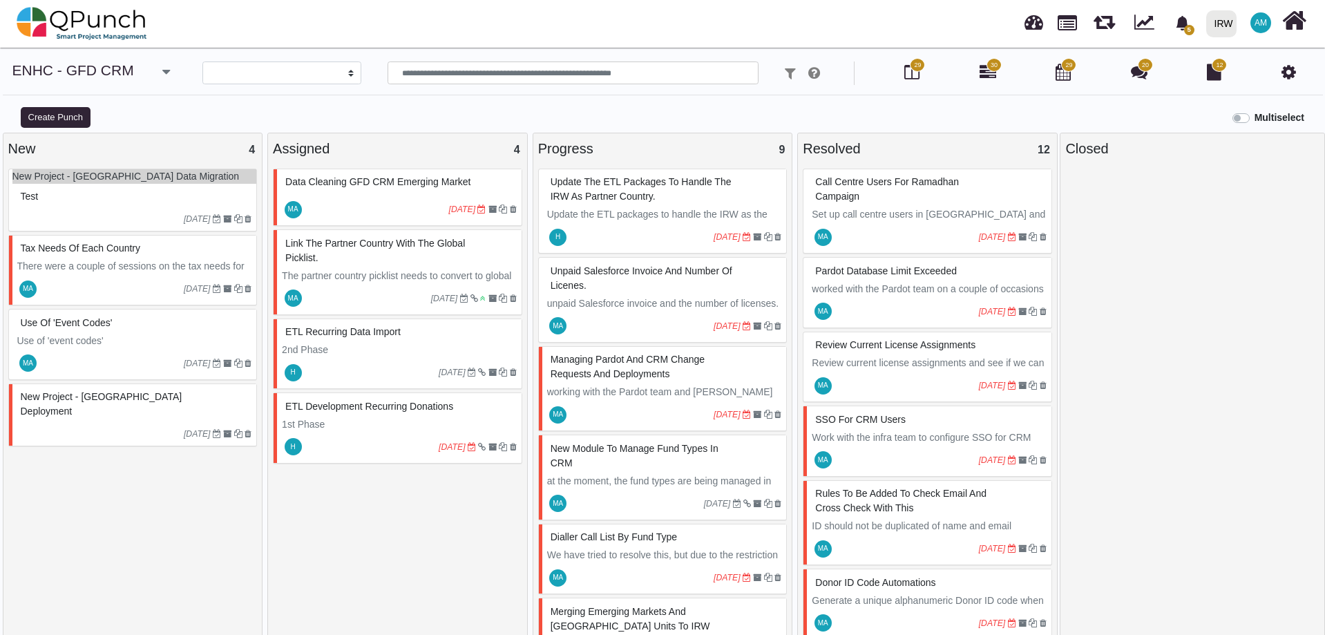
click at [81, 428] on div at bounding box center [100, 434] width 166 height 12
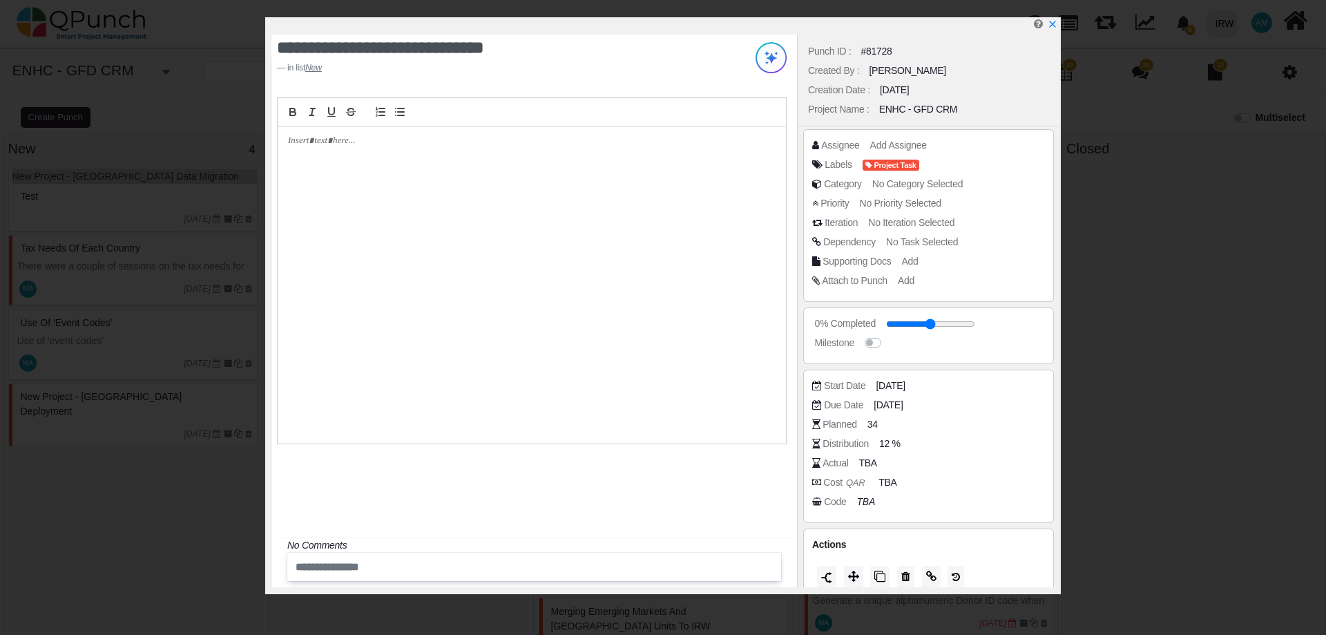
click at [1050, 24] on icon "x" at bounding box center [1052, 24] width 6 height 6
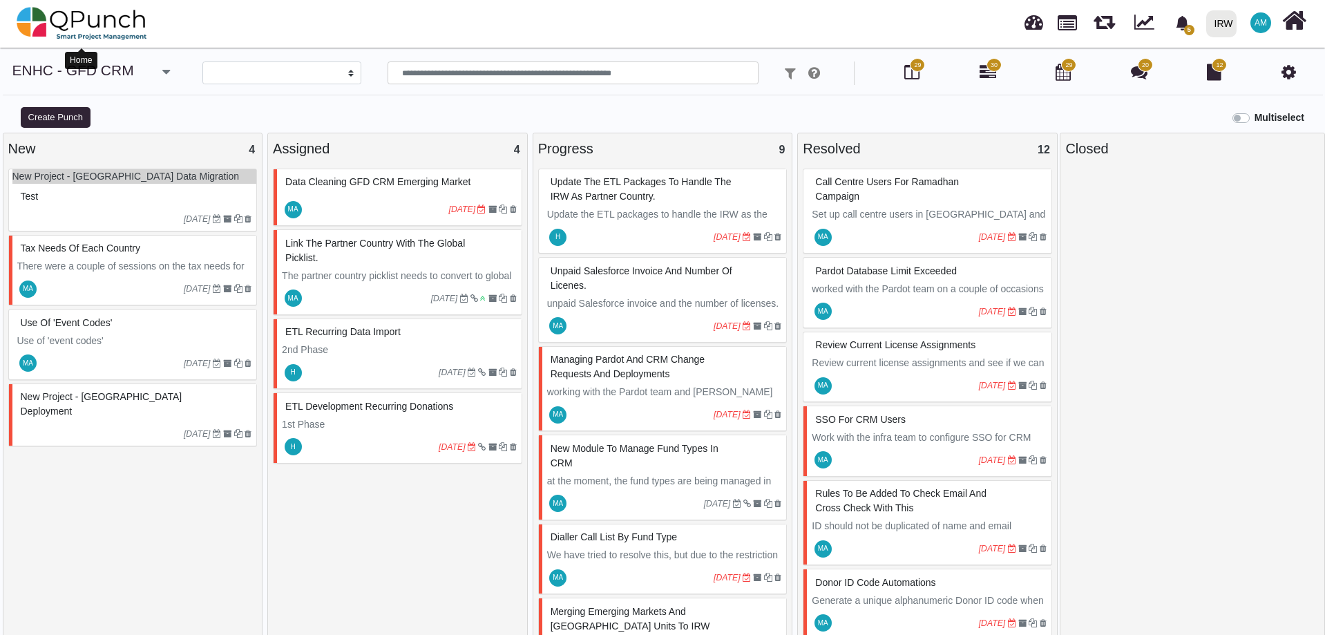
click at [92, 21] on img at bounding box center [82, 23] width 131 height 41
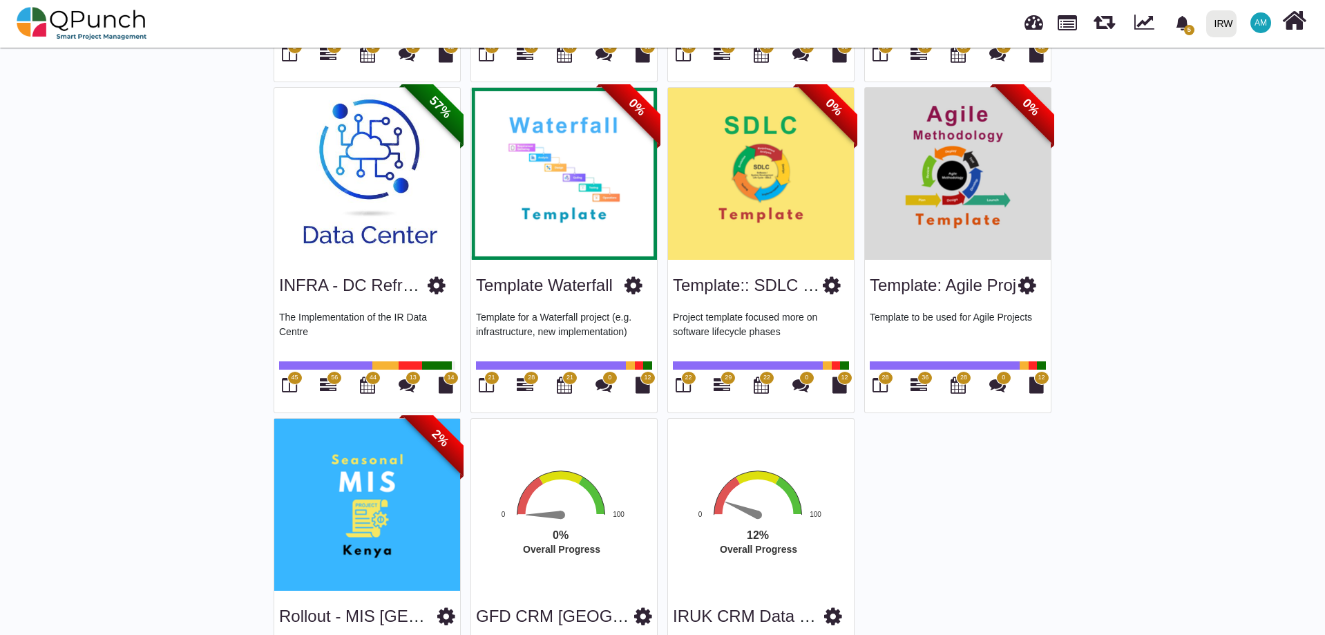
scroll to position [2291, 0]
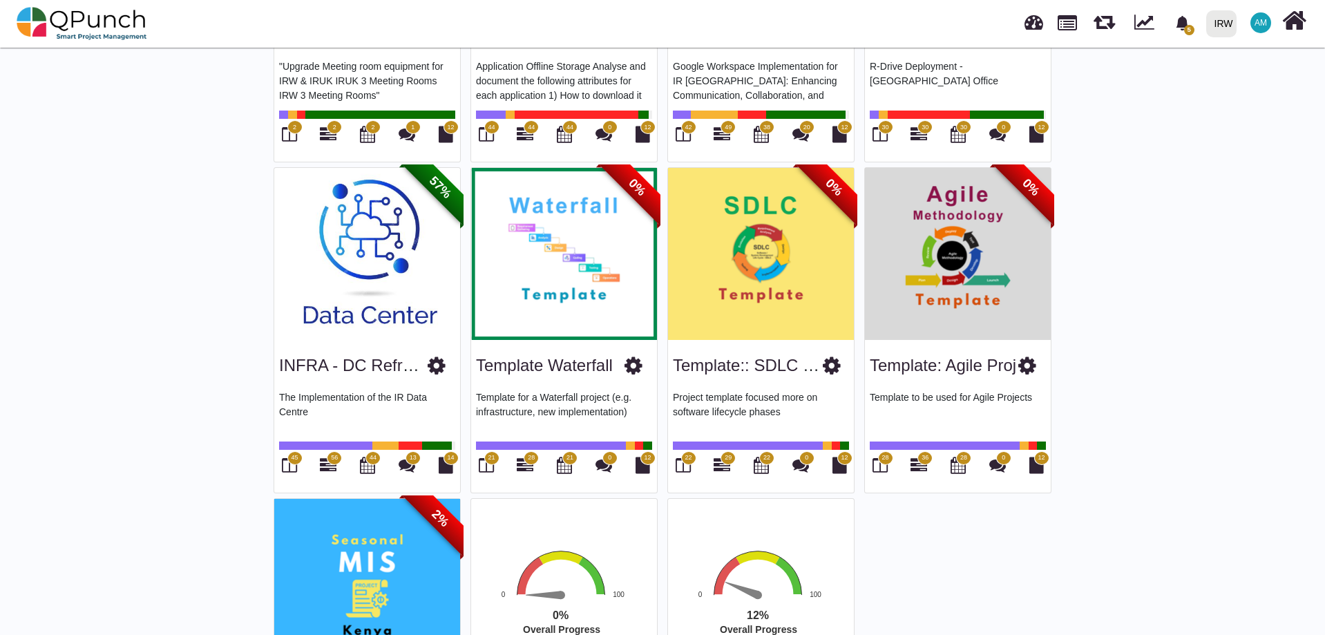
click at [737, 356] on link "Template:: SDLC Proj" at bounding box center [753, 365] width 160 height 19
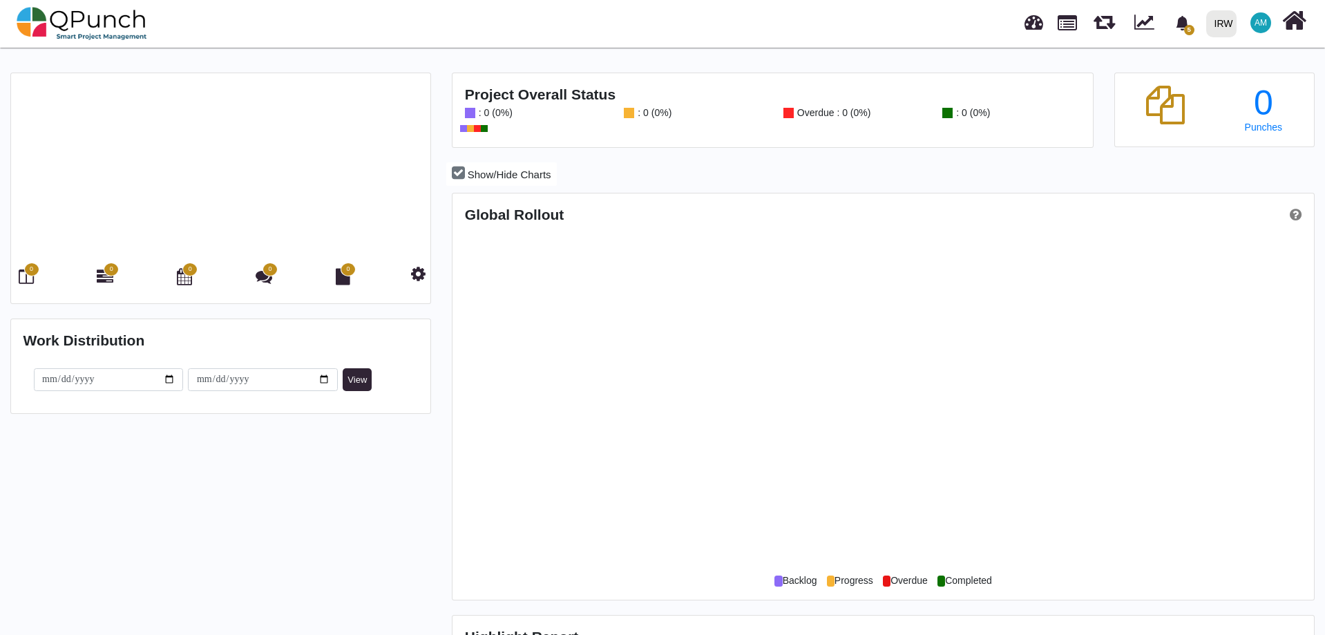
scroll to position [690466, 689989]
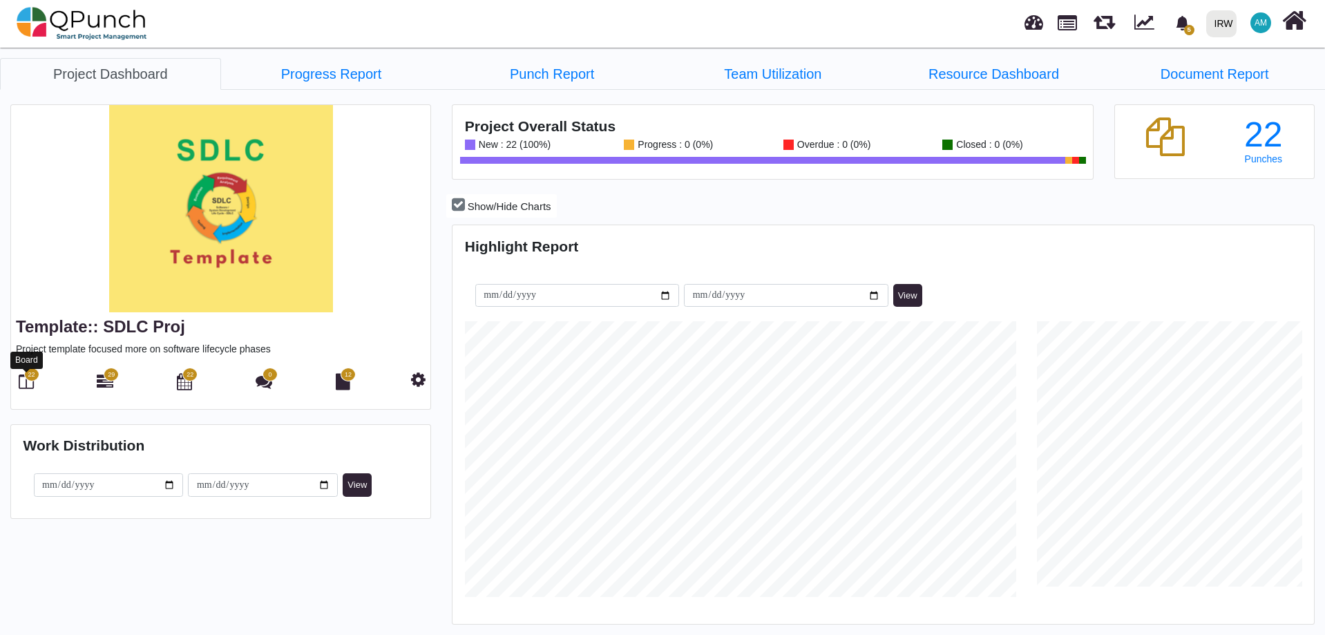
click at [28, 390] on icon at bounding box center [26, 381] width 15 height 17
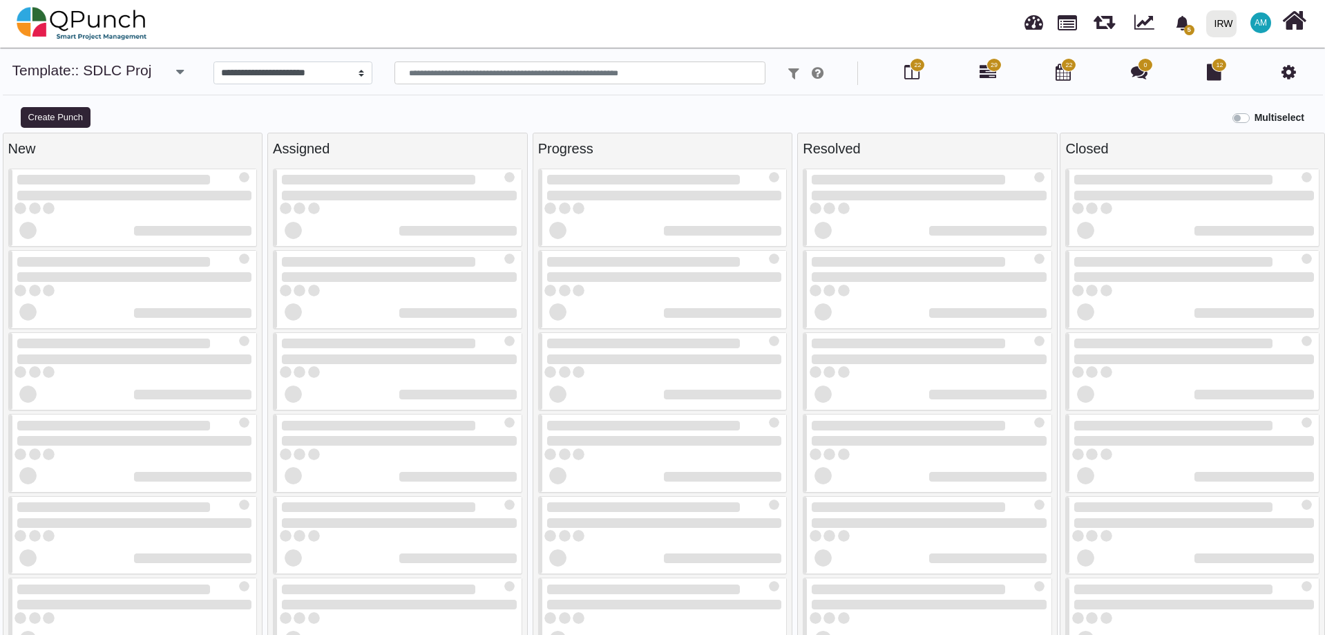
select select
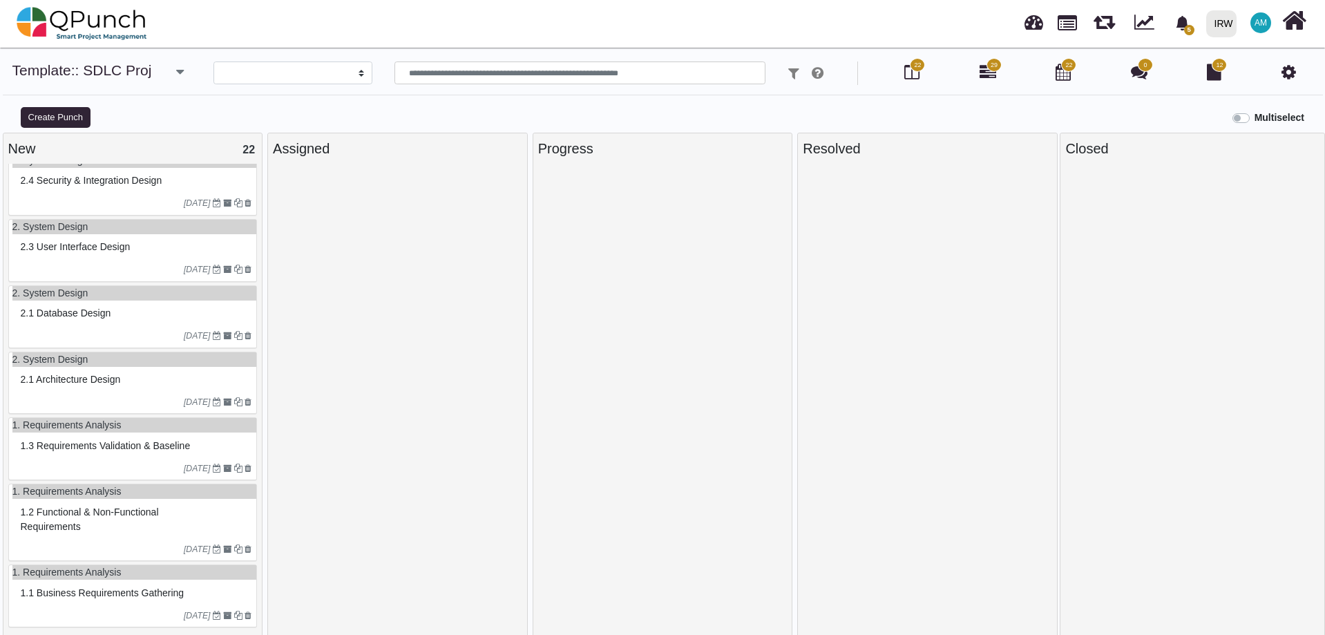
click at [64, 521] on span "1.2 Functional & non-functional requirements" at bounding box center [90, 519] width 138 height 26
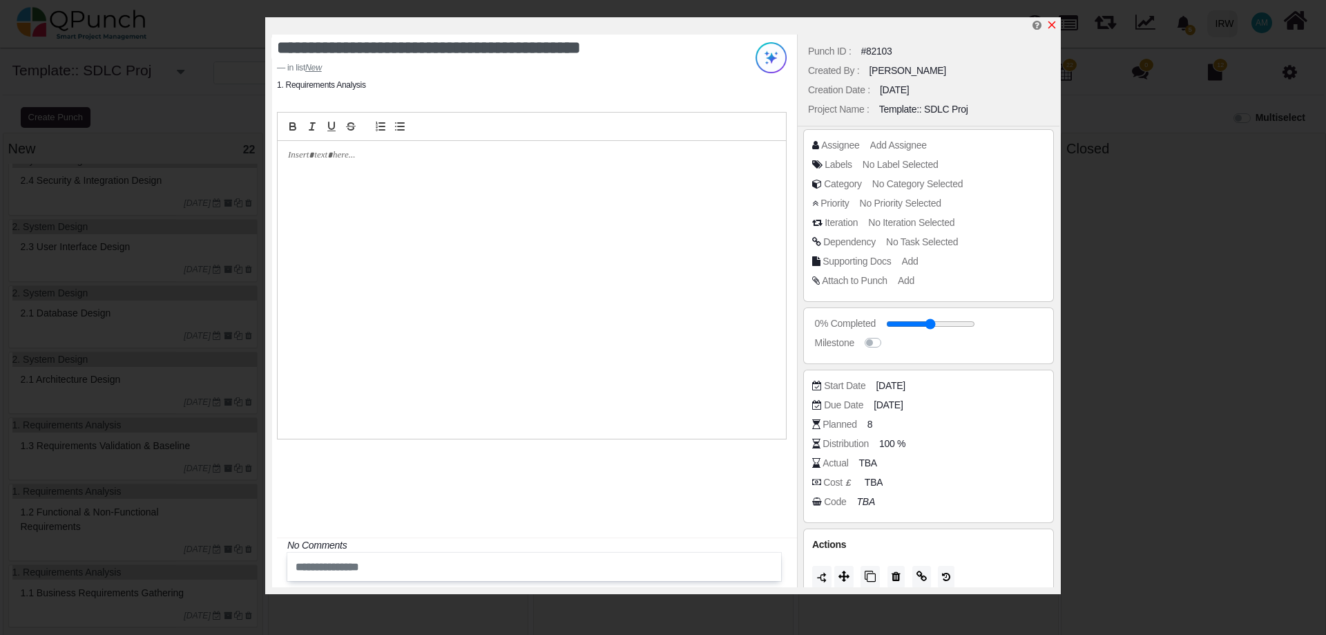
click at [1052, 25] on icon "x" at bounding box center [1052, 24] width 11 height 11
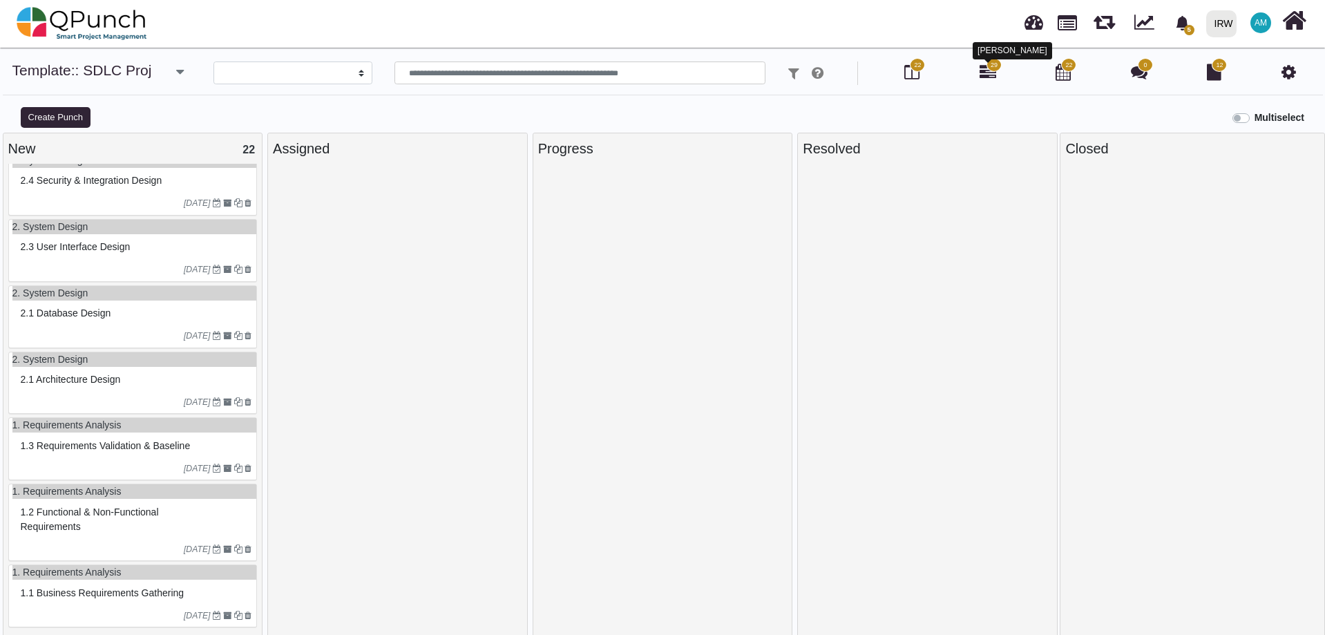
click at [982, 73] on icon at bounding box center [988, 72] width 17 height 17
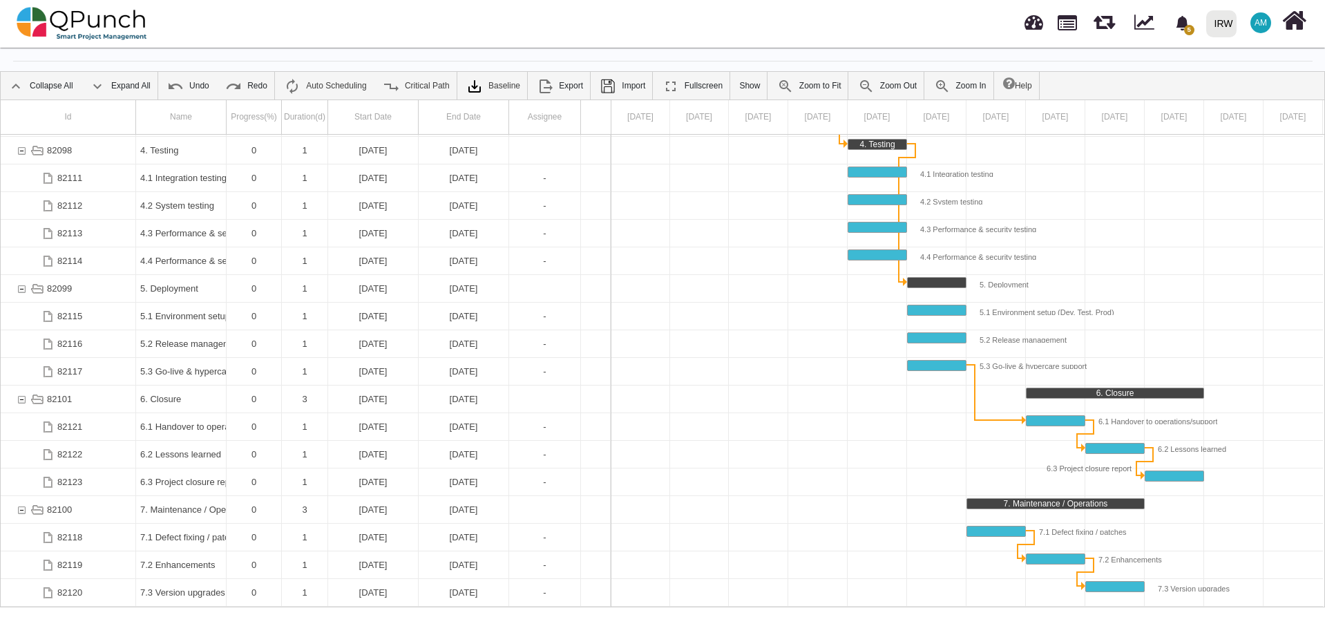
scroll to position [44, 0]
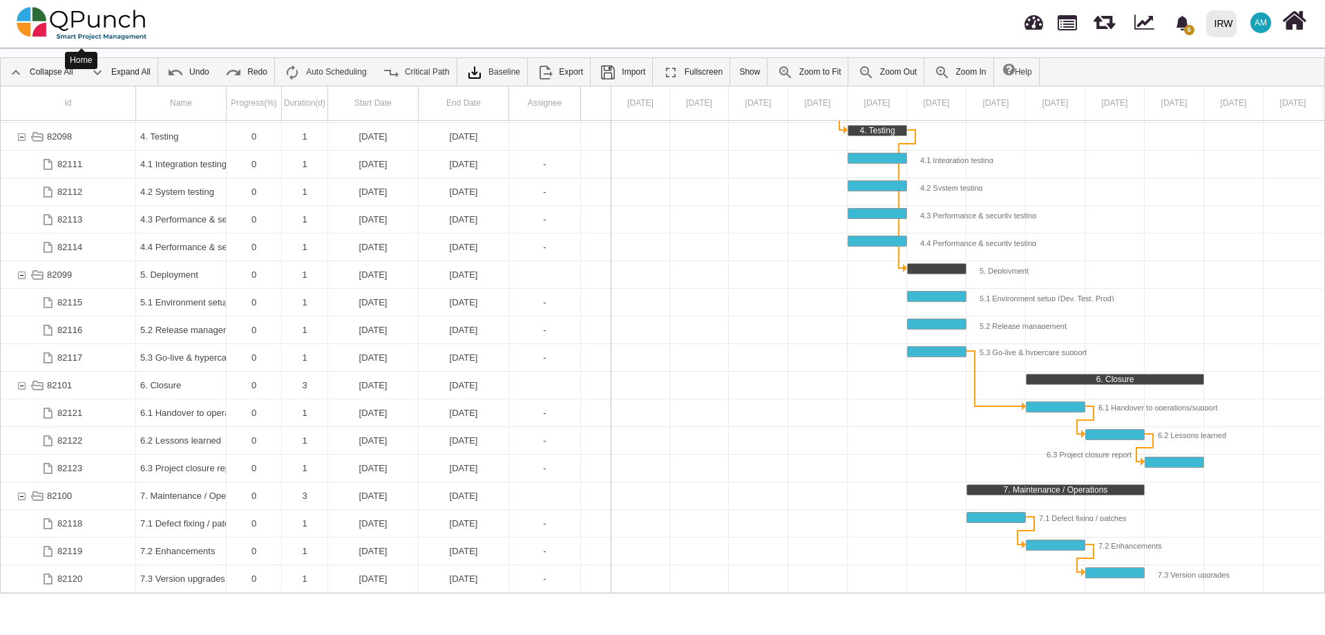
click at [97, 23] on img at bounding box center [82, 23] width 131 height 41
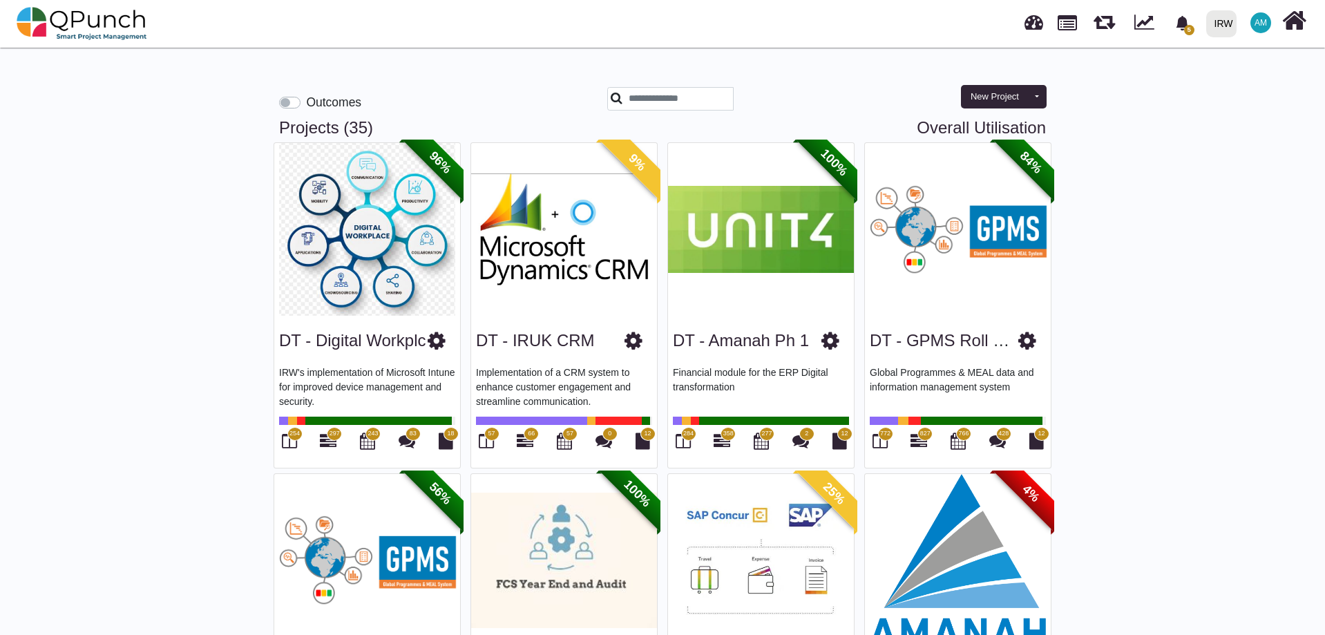
click at [301, 100] on div "Outcomes" at bounding box center [320, 102] width 82 height 18
click at [306, 101] on label "Outcomes" at bounding box center [333, 102] width 55 height 18
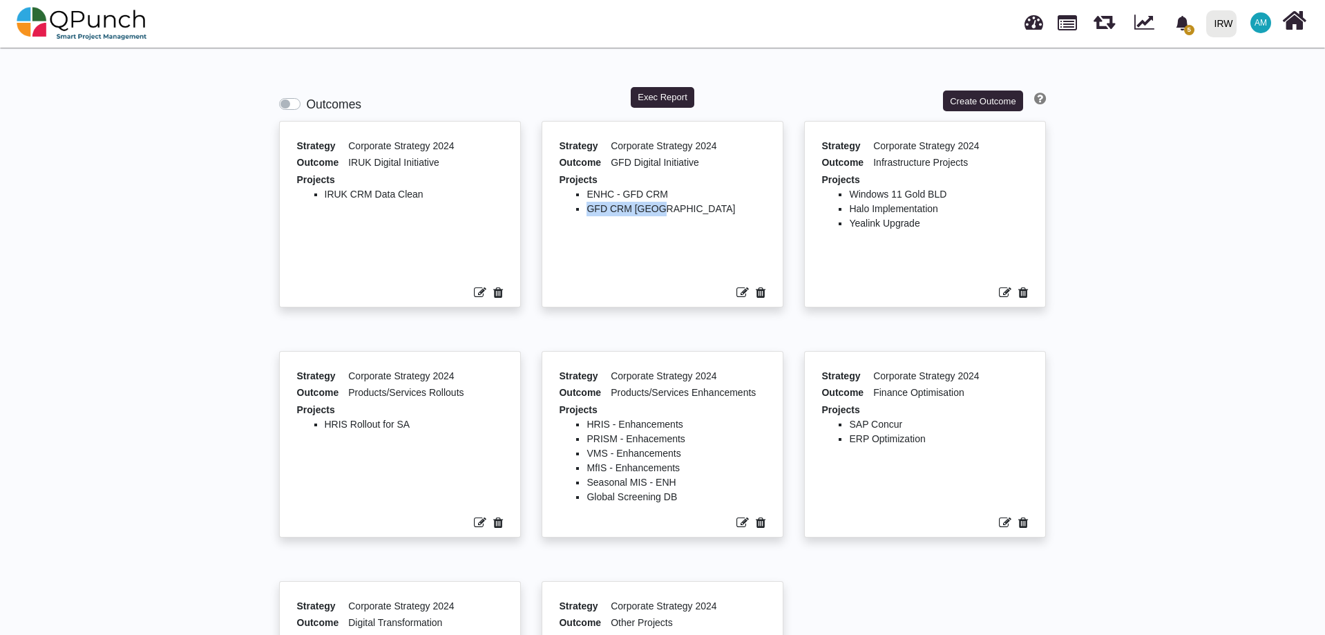
drag, startPoint x: 656, startPoint y: 216, endPoint x: 540, endPoint y: 227, distance: 117.3
click at [540, 227] on div "Strategy Corporate Strategy 2024 Outcome GFD Digital Initiative Projects ENHC -…" at bounding box center [662, 236] width 263 height 230
drag, startPoint x: 672, startPoint y: 196, endPoint x: 564, endPoint y: 191, distance: 107.9
click at [564, 191] on ul "ENHC - GFD CRM GFD CRM [GEOGRAPHIC_DATA]" at bounding box center [662, 232] width 207 height 90
click at [674, 146] on div "Corporate Strategy 2024" at bounding box center [688, 147] width 155 height 17
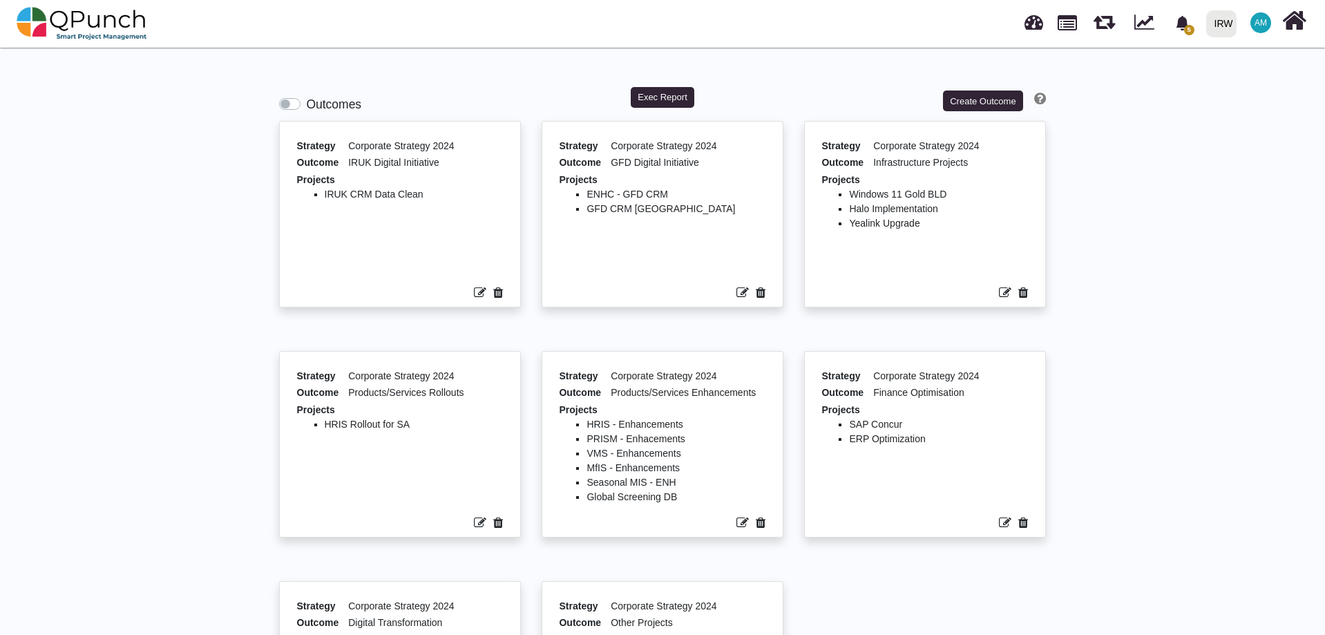
click at [714, 149] on div "Corporate Strategy 2024" at bounding box center [688, 147] width 155 height 17
drag, startPoint x: 609, startPoint y: 149, endPoint x: 721, endPoint y: 153, distance: 112.0
click at [721, 153] on div "Strategy Corporate Strategy 2024" at bounding box center [662, 147] width 207 height 17
drag, startPoint x: 568, startPoint y: 169, endPoint x: 701, endPoint y: 175, distance: 132.8
click at [703, 173] on div "Strategy Corporate Strategy 2024 Outcome GFD Digital Initiative Projects ENHC -…" at bounding box center [662, 213] width 231 height 175
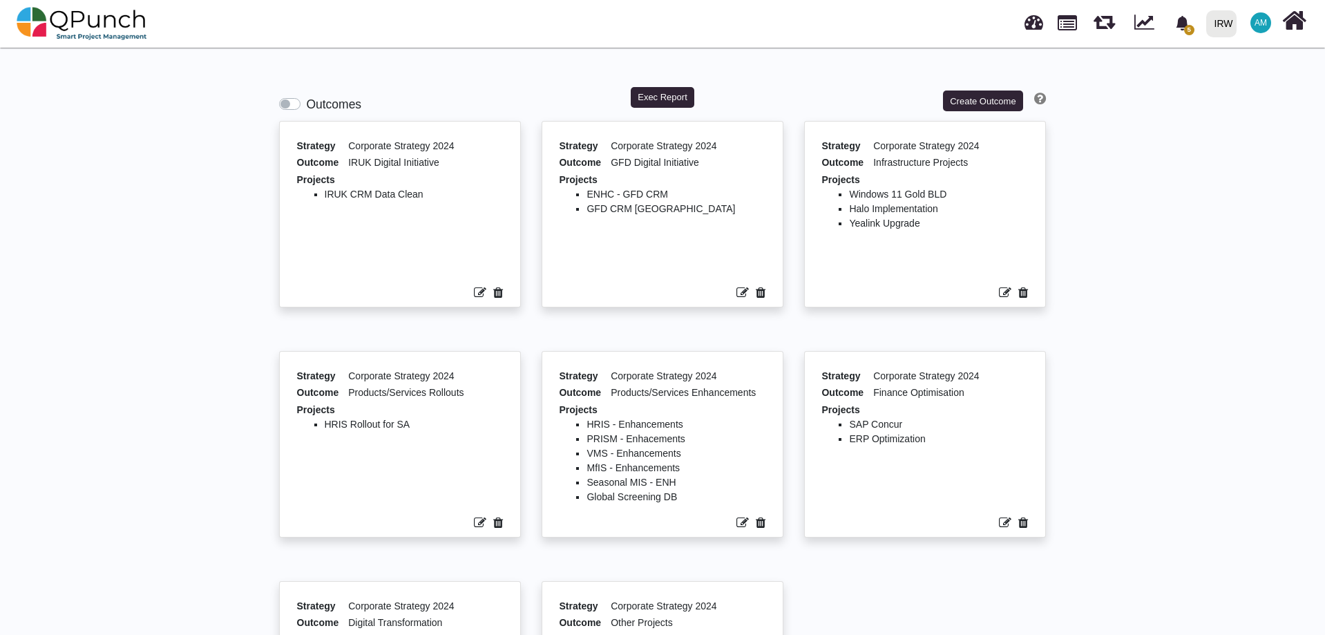
click at [687, 193] on li "ENHC - GFD CRM" at bounding box center [676, 194] width 179 height 15
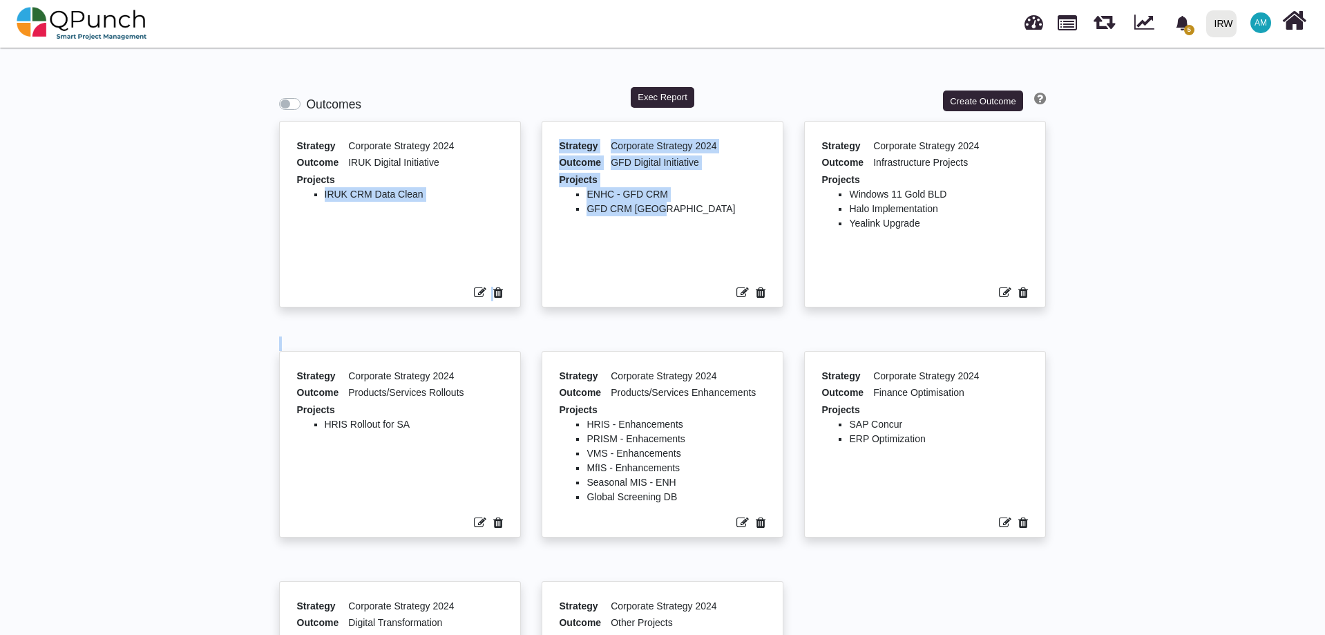
drag, startPoint x: 528, startPoint y: 182, endPoint x: 654, endPoint y: 202, distance: 127.3
click at [654, 202] on div "Strategy Corporate Strategy 2024 Outcome IRUK Digital Initiative Projects IRUK …" at bounding box center [663, 466] width 788 height 690
click at [700, 227] on ul "ENHC - GFD CRM GFD CRM [GEOGRAPHIC_DATA]" at bounding box center [662, 232] width 207 height 90
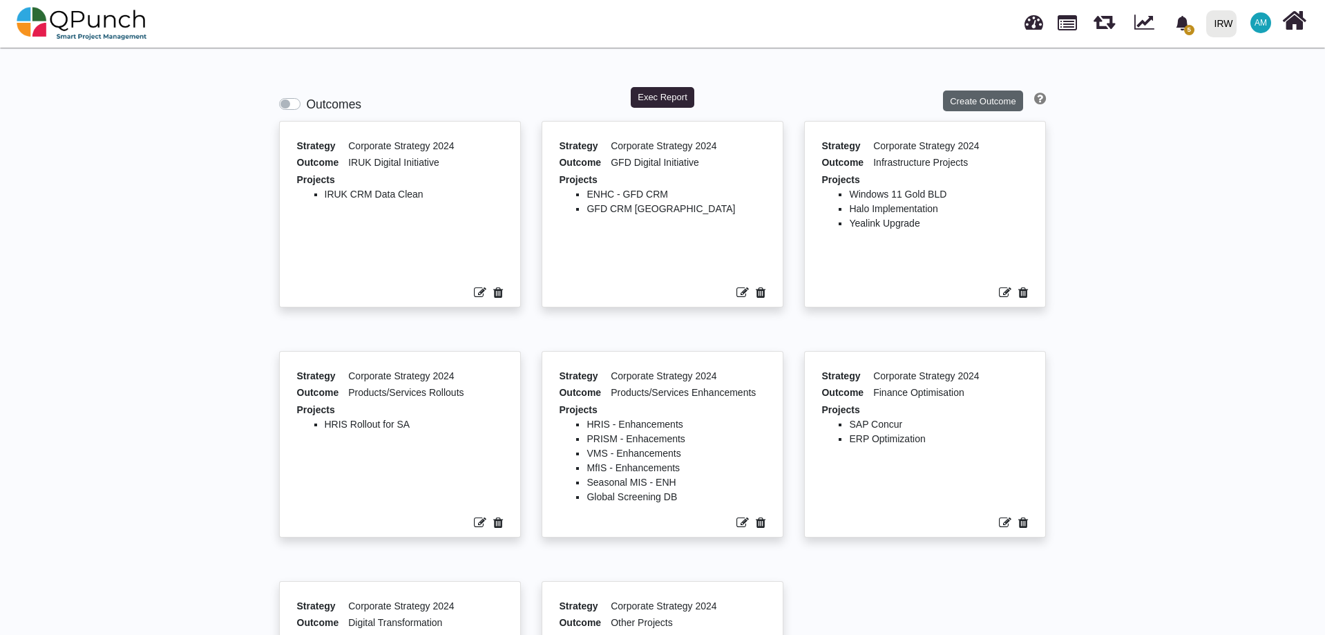
click at [992, 97] on button "Create Outcome" at bounding box center [983, 101] width 80 height 21
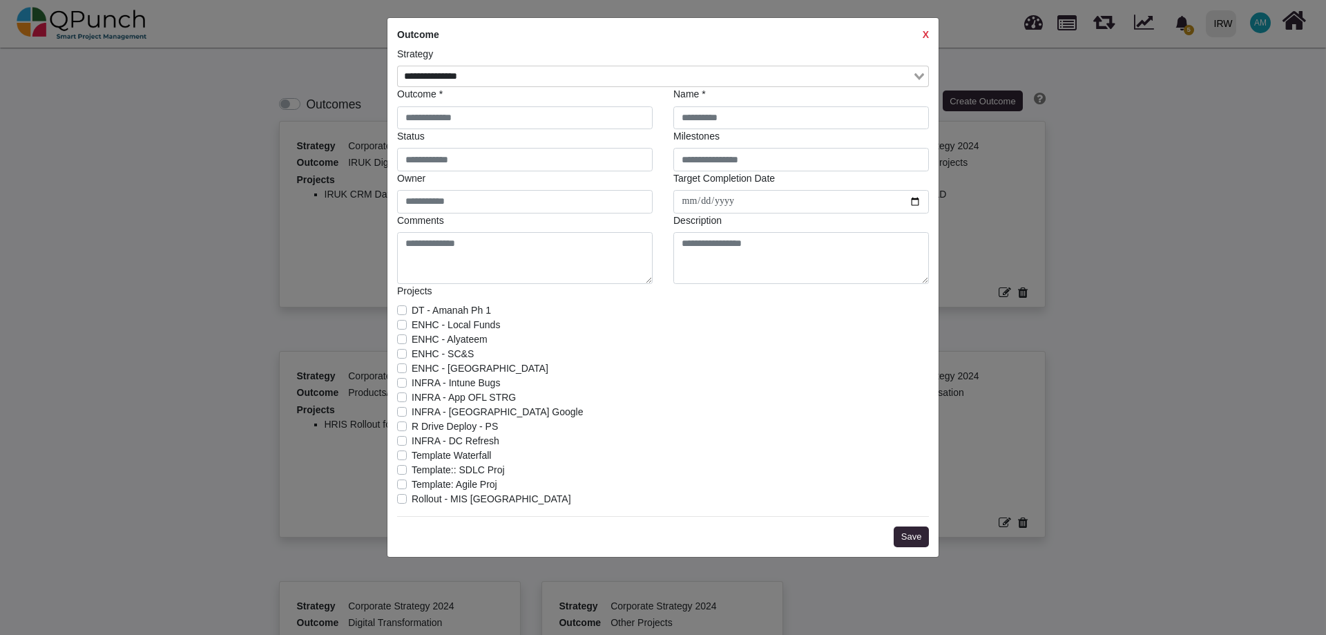
click at [498, 75] on input "Search for option" at bounding box center [655, 76] width 512 height 15
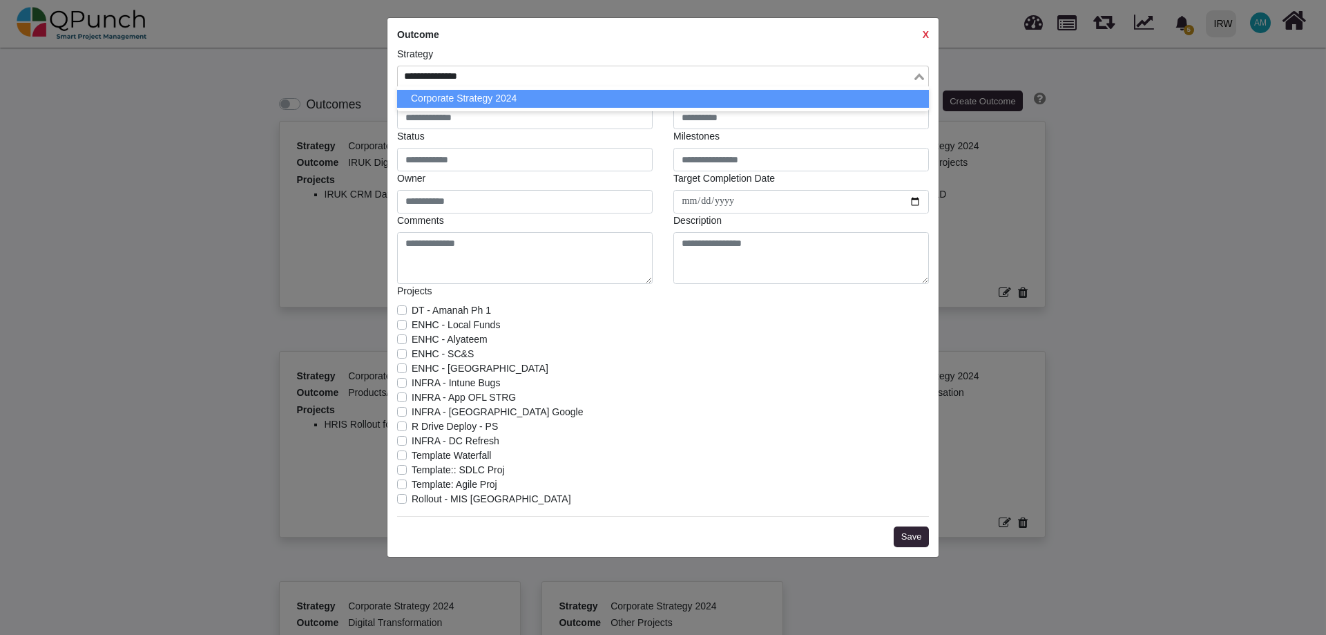
click at [736, 379] on div "INFRA - Intune Bugs" at bounding box center [663, 383] width 532 height 15
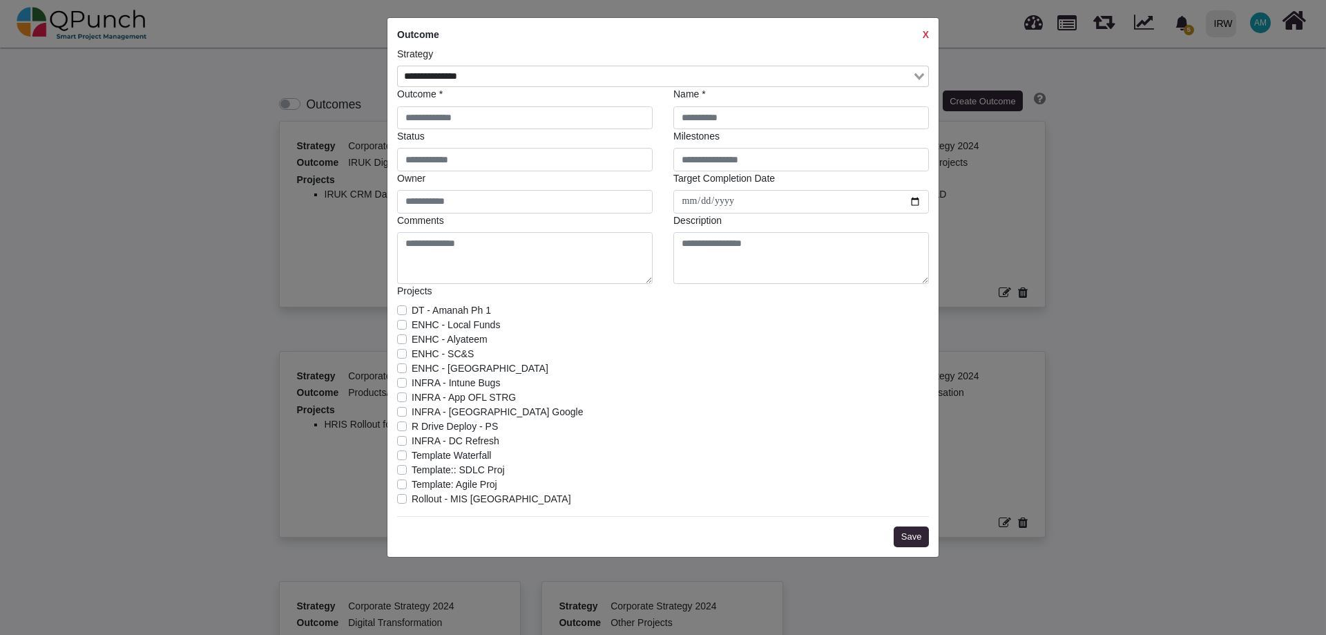
click at [569, 75] on input "Search for option" at bounding box center [655, 76] width 512 height 15
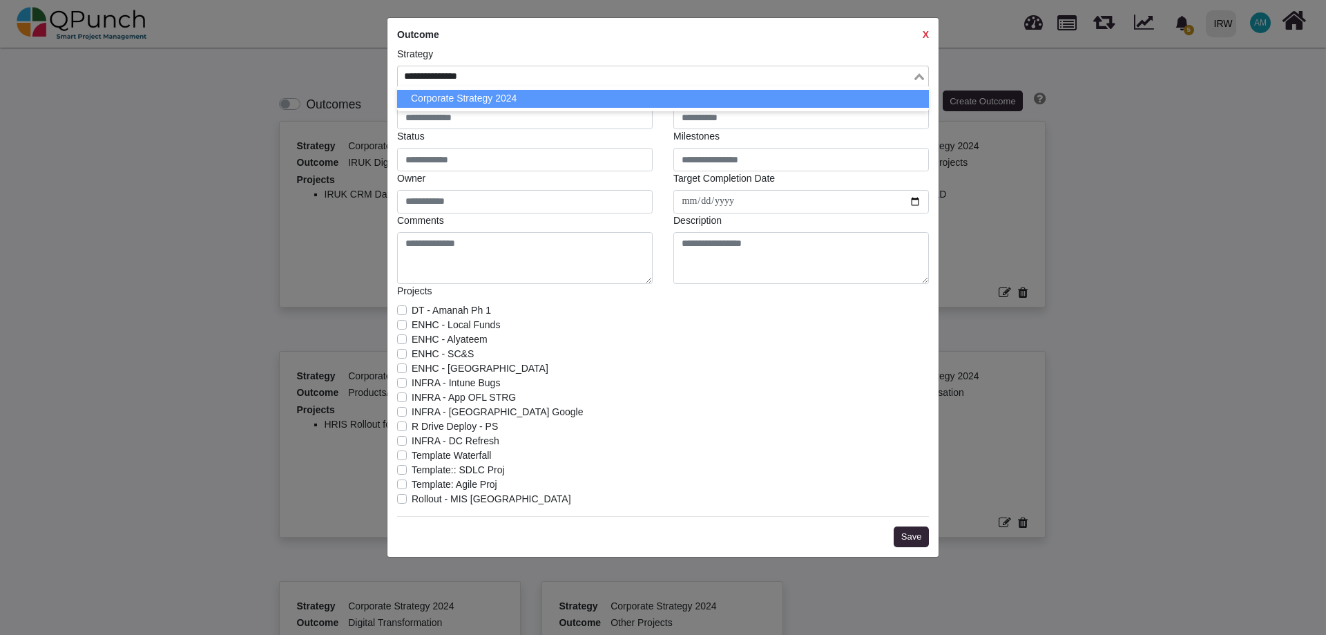
click at [667, 383] on div "INFRA - Intune Bugs" at bounding box center [663, 383] width 532 height 15
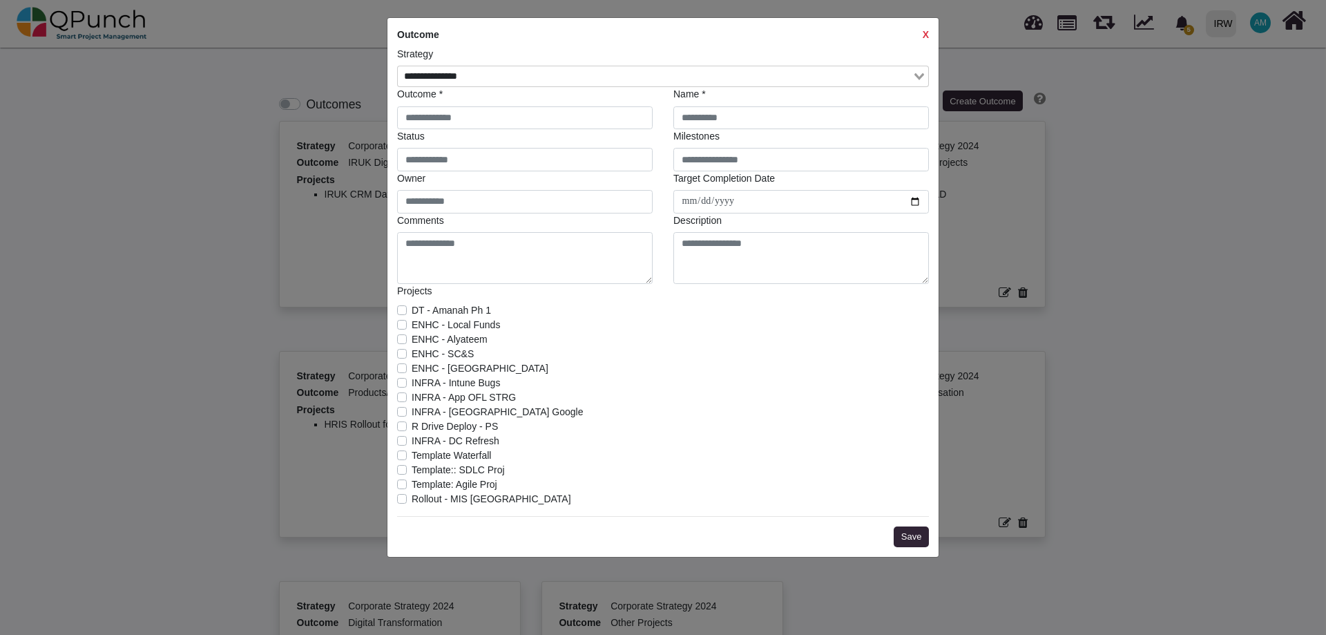
click at [923, 38] on strong "X" at bounding box center [926, 34] width 6 height 11
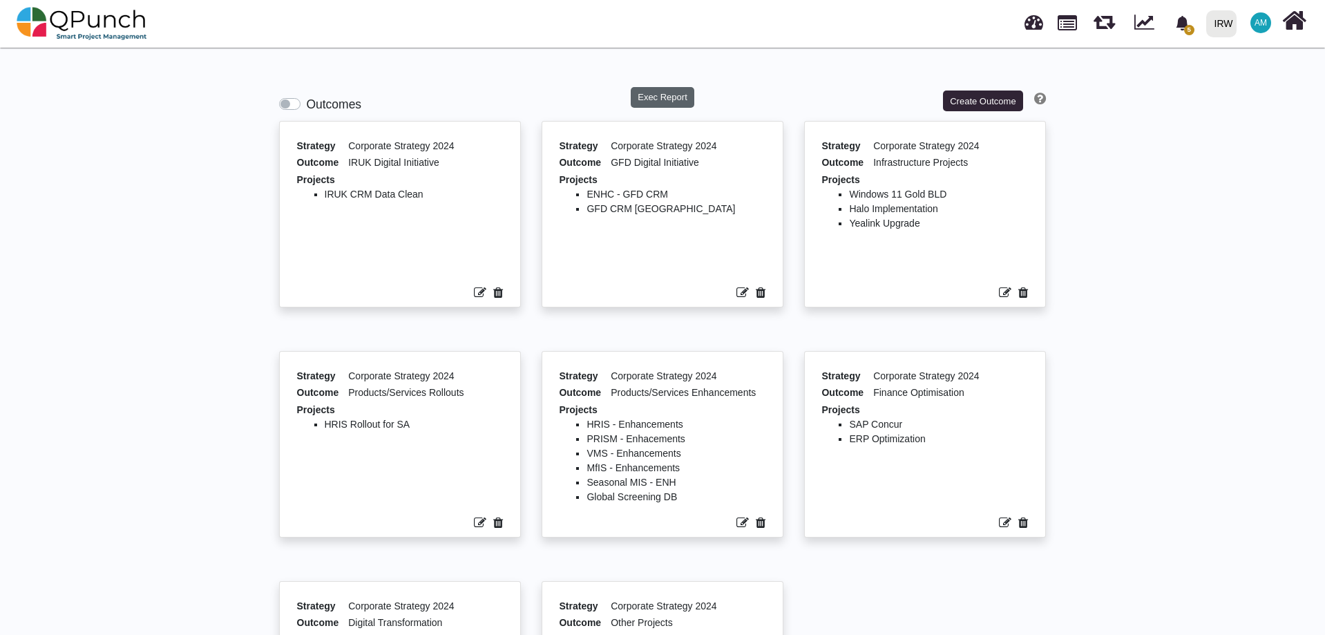
click at [653, 98] on button "Exec Report" at bounding box center [663, 97] width 64 height 21
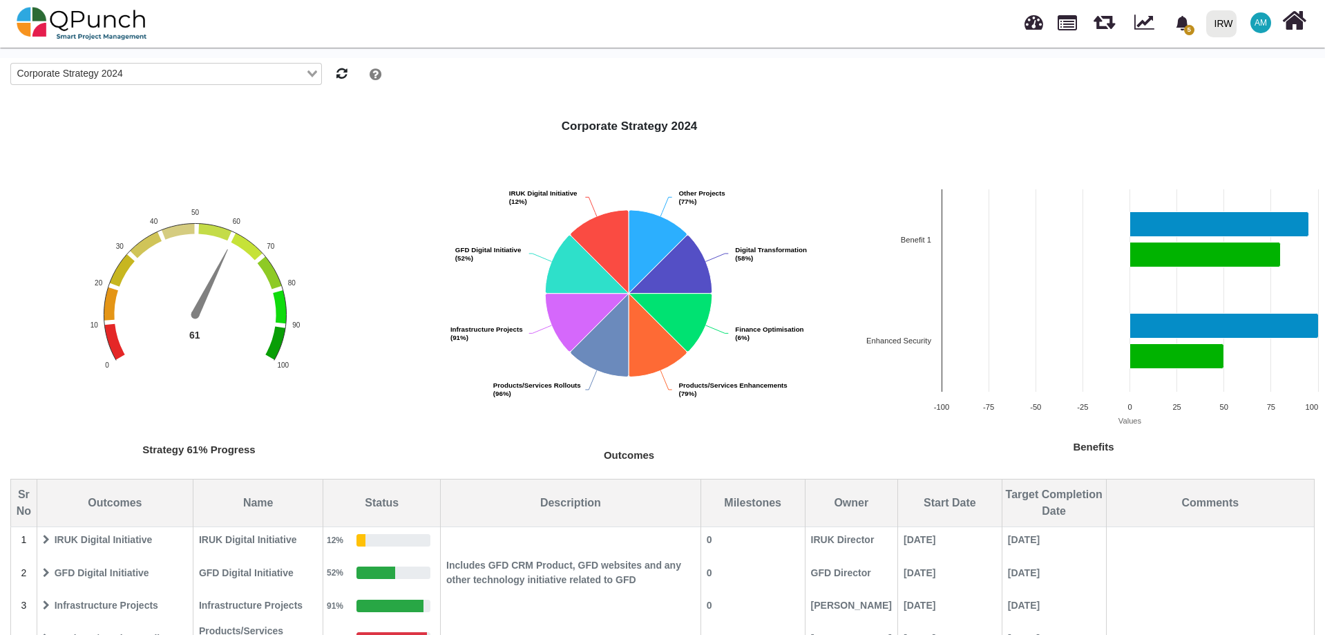
scroll to position [134, 0]
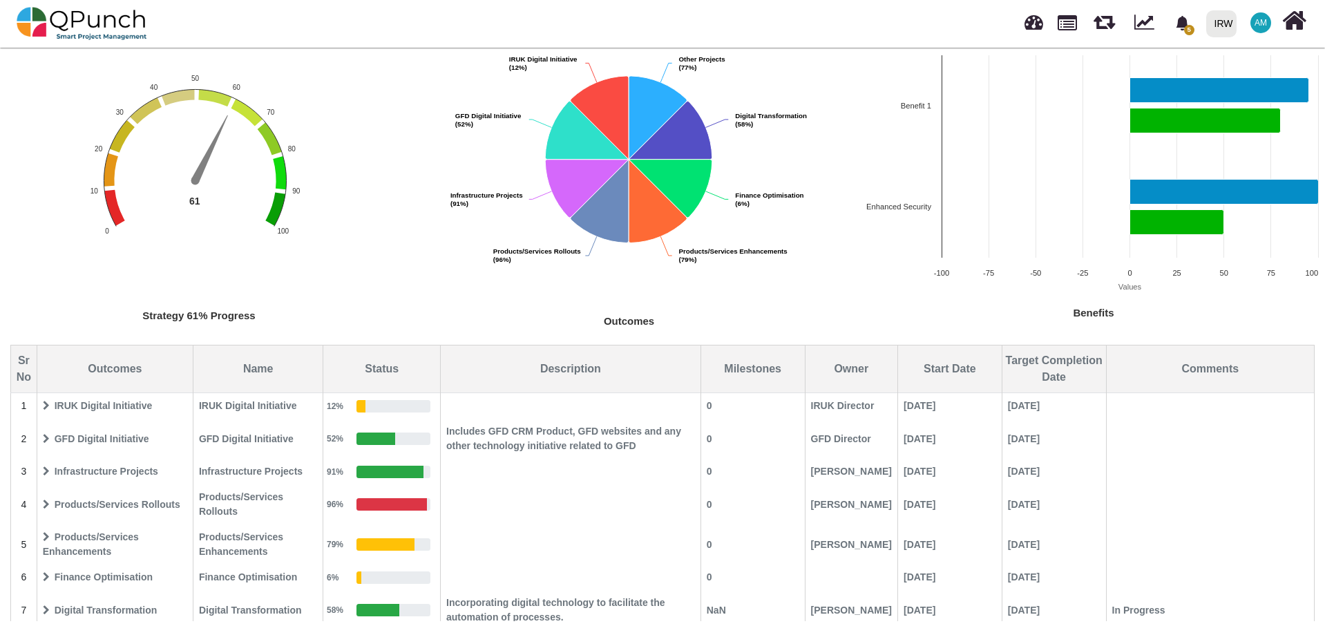
click at [47, 438] on icon at bounding box center [46, 439] width 7 height 10
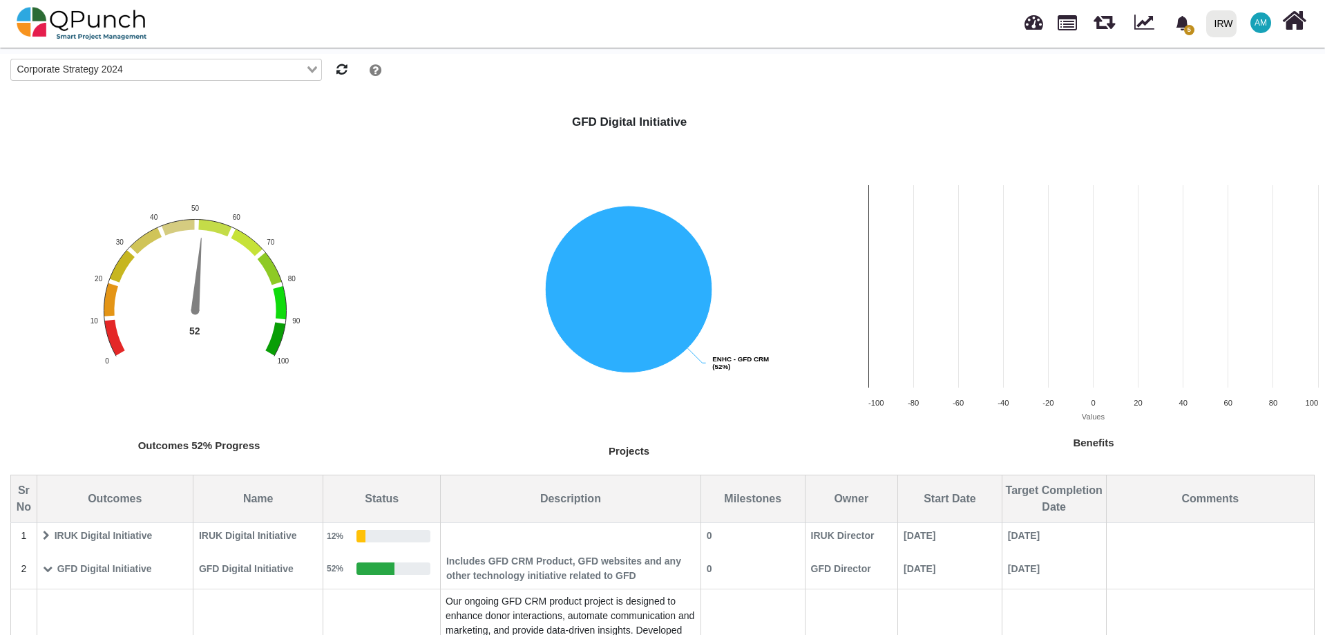
scroll to position [0, 0]
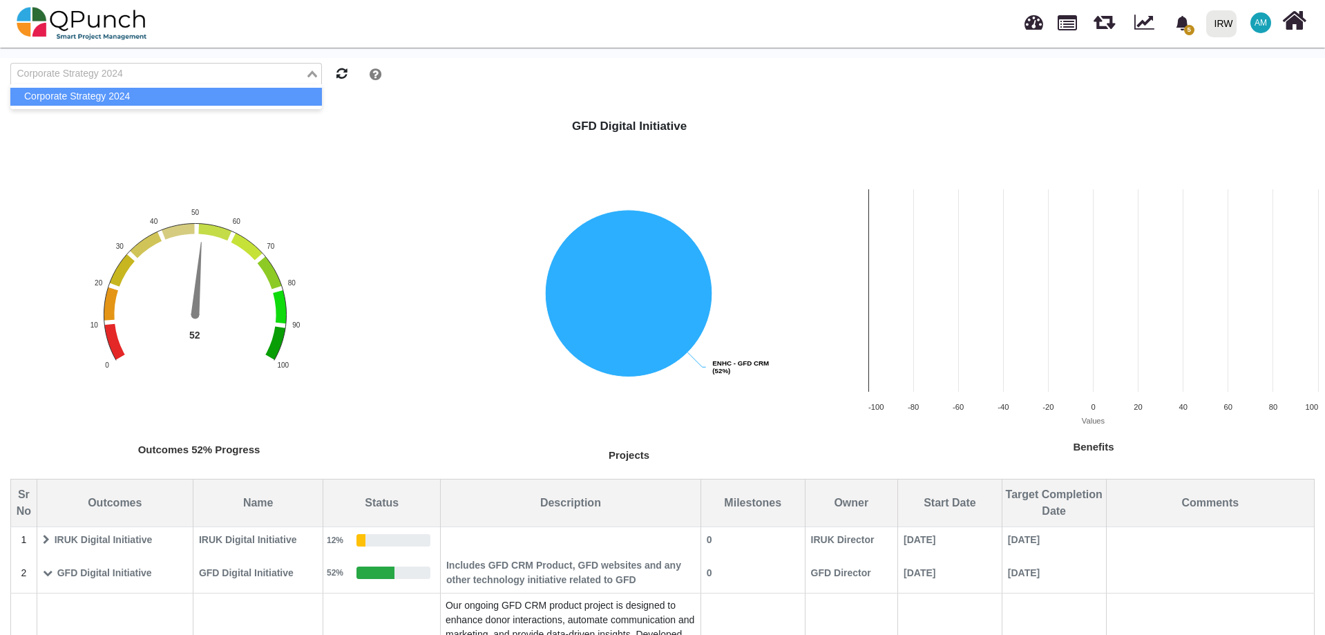
click at [88, 74] on div "Corporate Strategy 2024" at bounding box center [158, 73] width 294 height 18
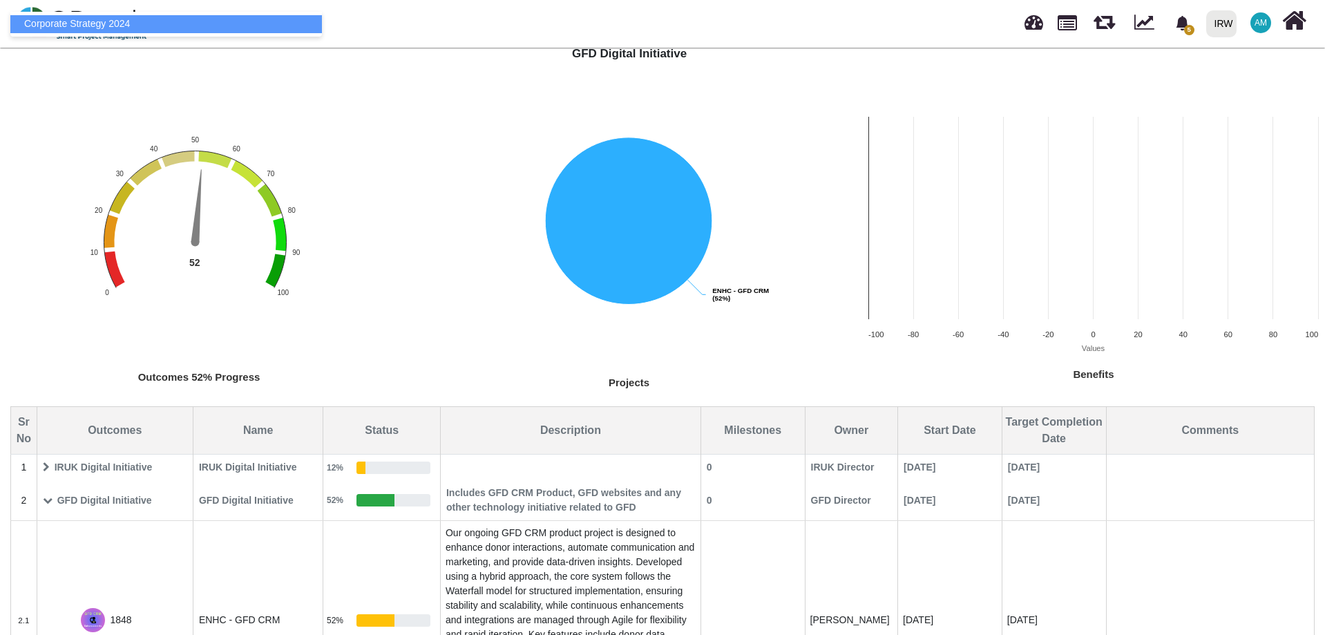
scroll to position [134, 0]
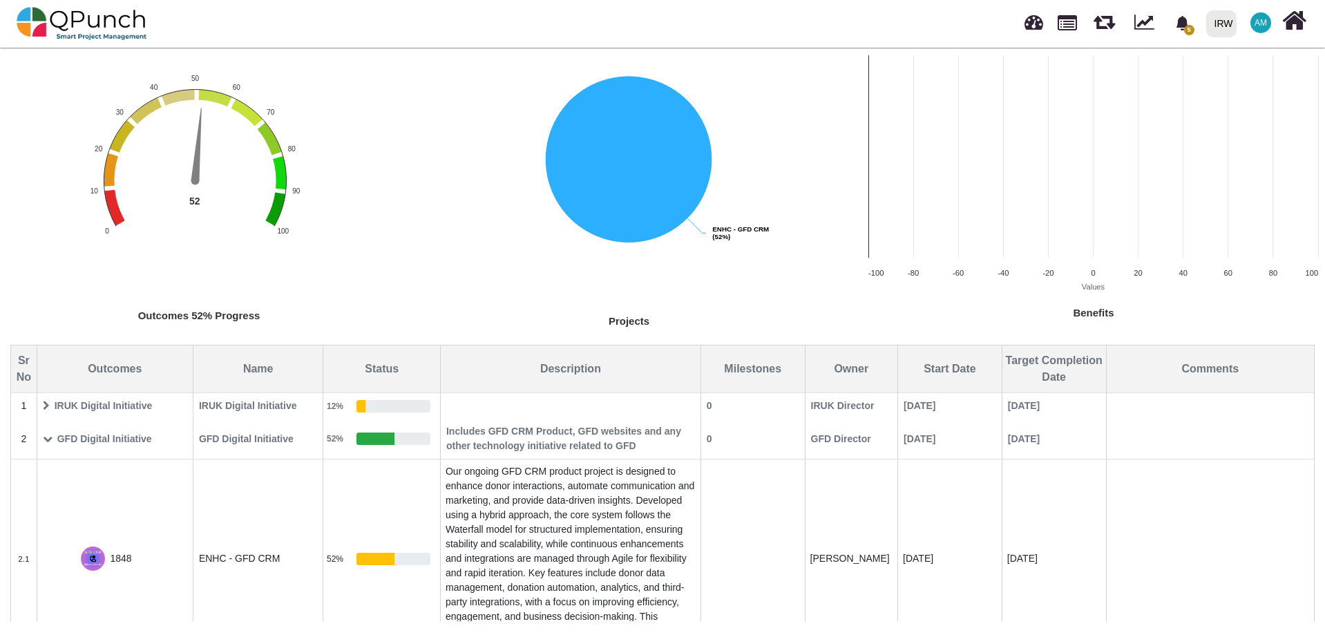
click at [44, 445] on span "GFD Digital Initiative" at bounding box center [115, 439] width 154 height 24
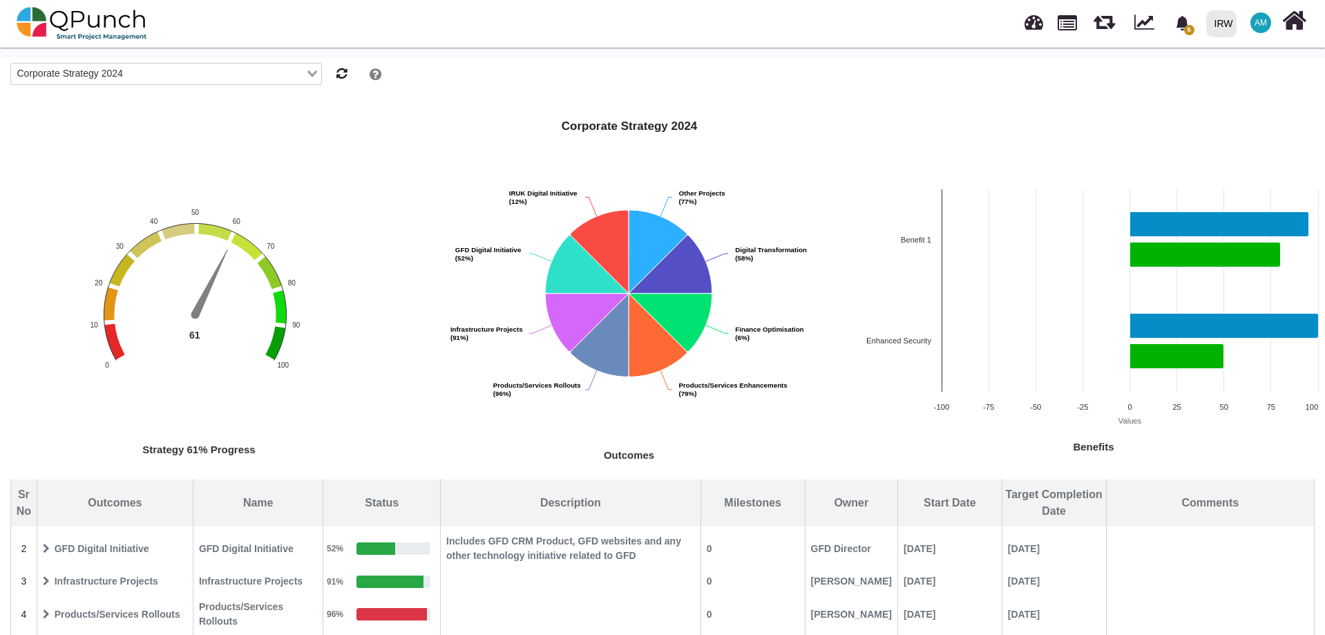
scroll to position [35, 0]
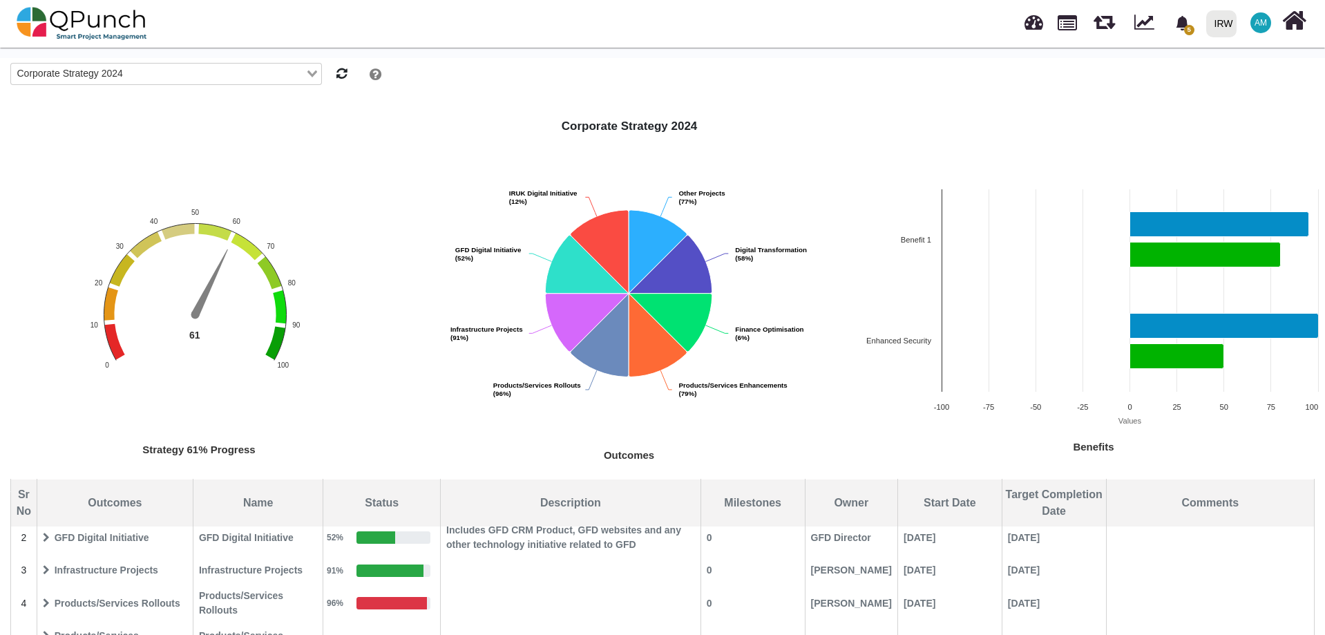
click at [49, 541] on icon at bounding box center [46, 538] width 7 height 10
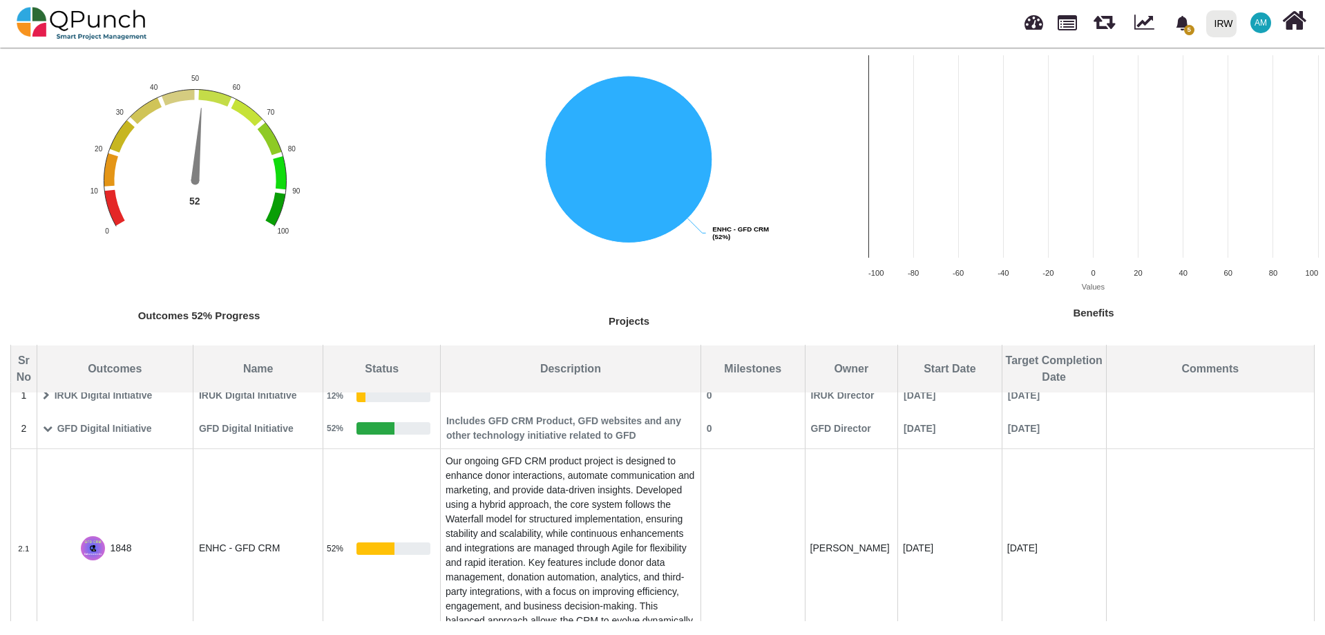
scroll to position [0, 0]
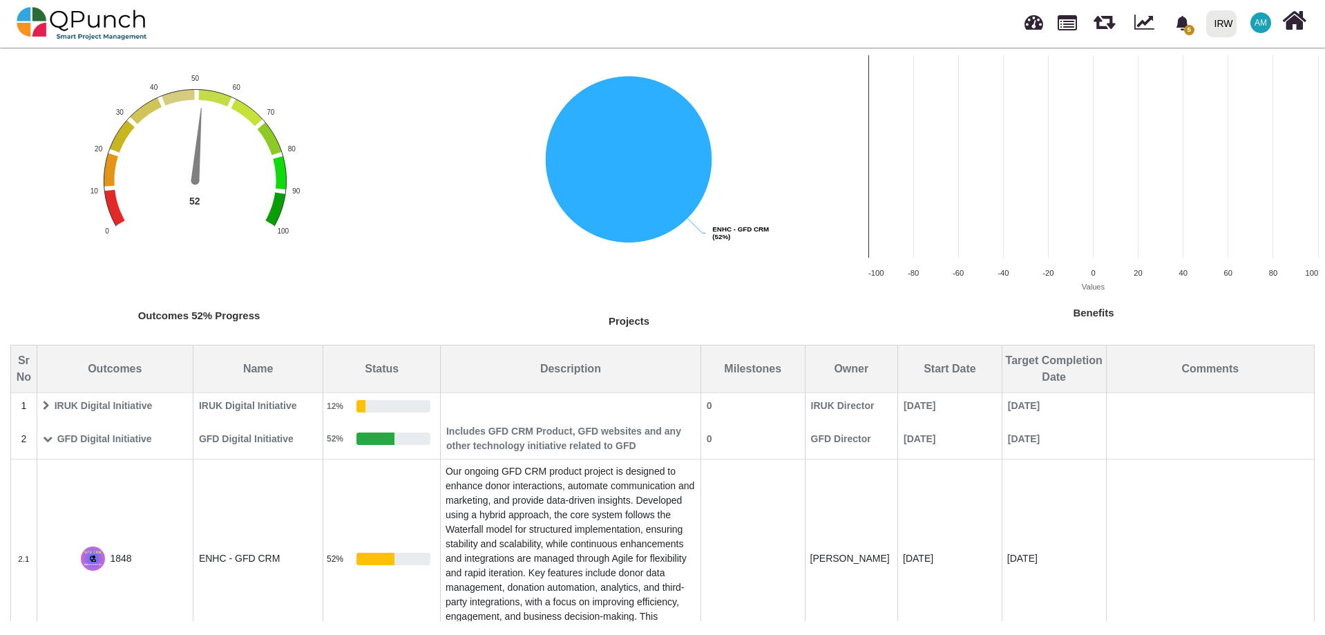
click at [50, 409] on span "IRUK Digital Initiative" at bounding box center [115, 406] width 154 height 24
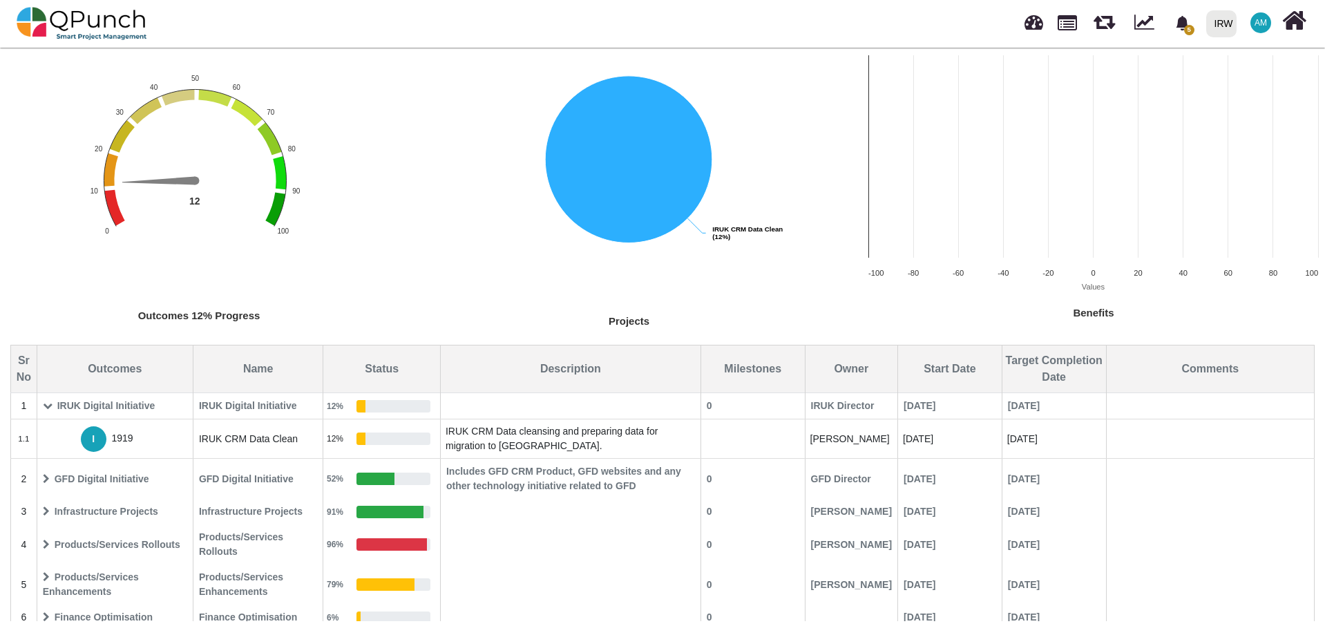
click at [256, 440] on span "IRUK CRM Data Clean" at bounding box center [248, 438] width 99 height 11
